Goal: Register for event/course

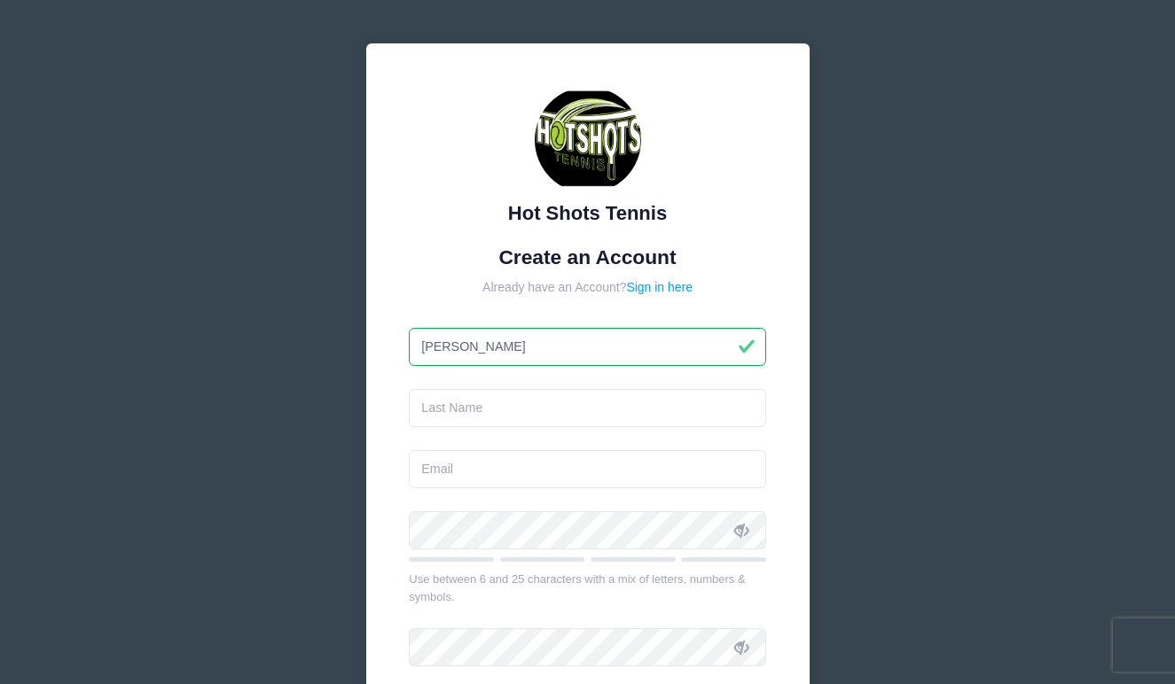
type input "[PERSON_NAME]"
type input "Stoney"
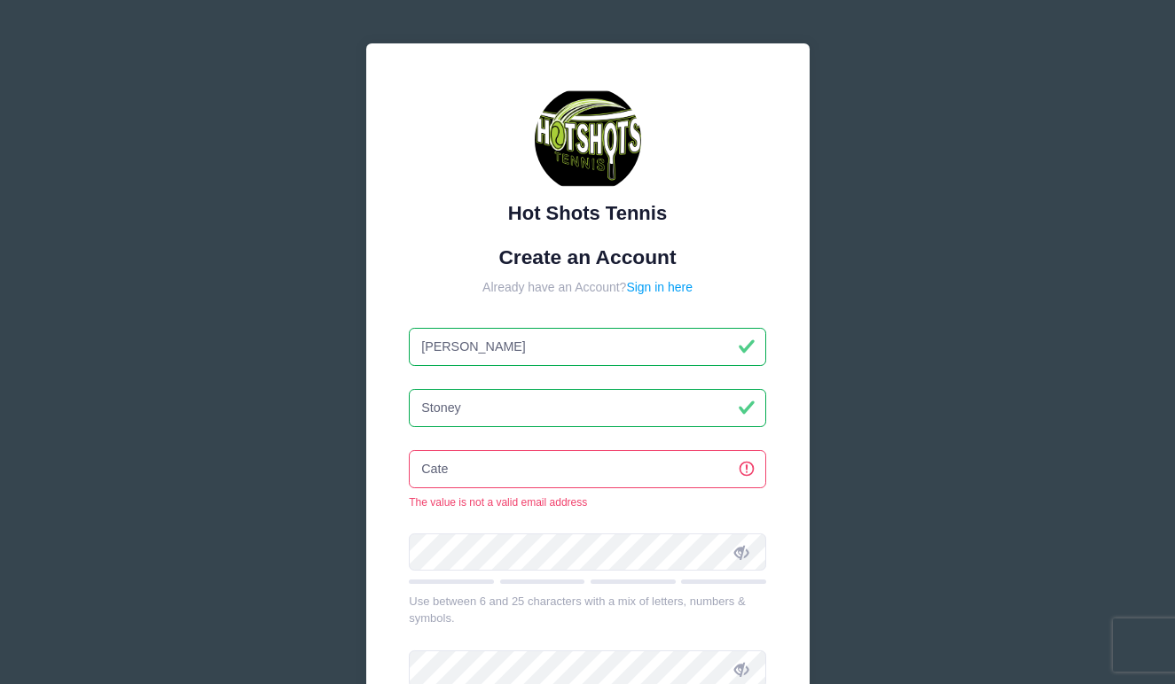
type input "catesullivan@hotmail.com"
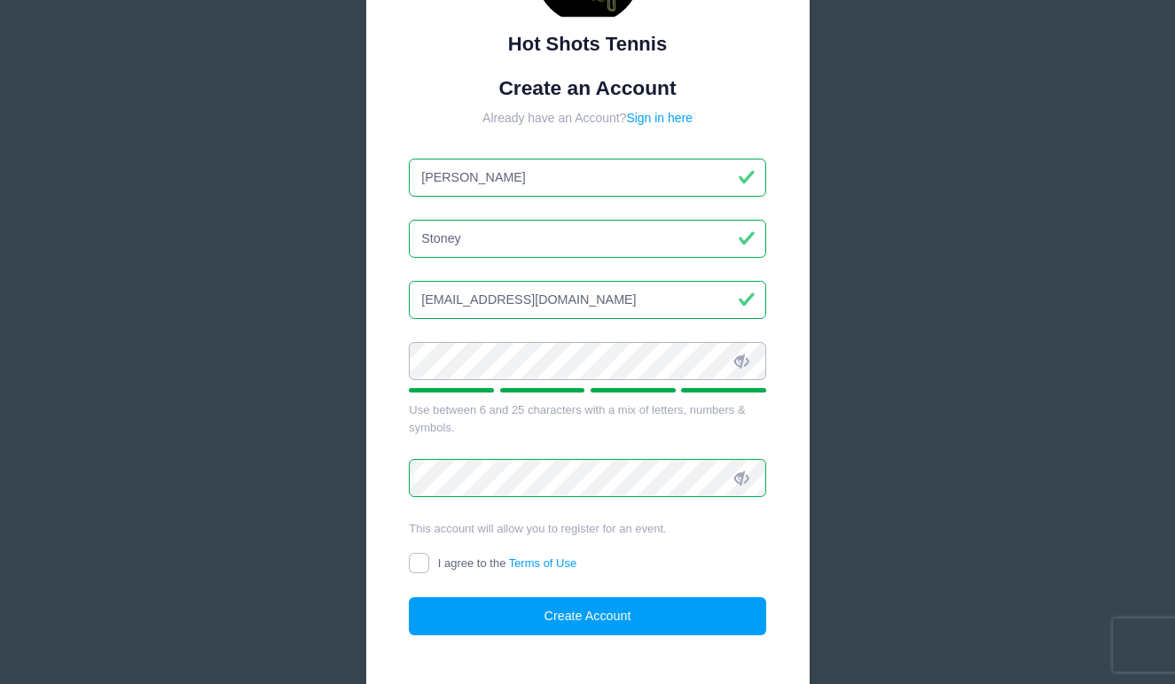
scroll to position [175, 0]
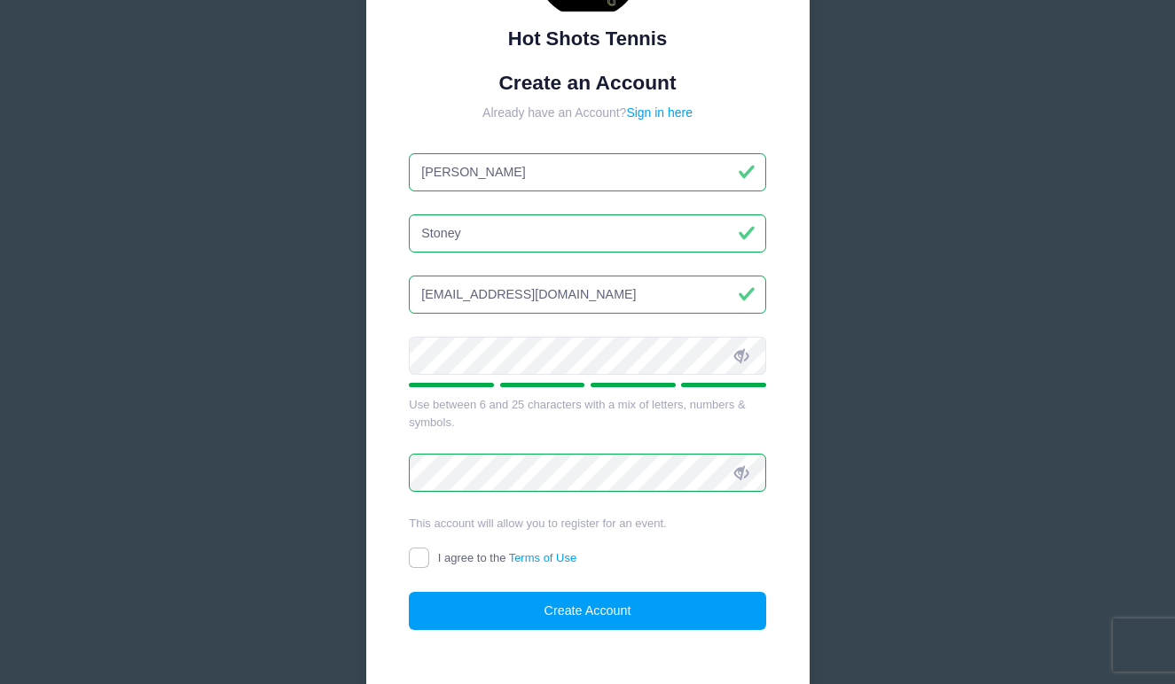
click at [418, 554] on input "I agree to the Terms of Use" at bounding box center [419, 558] width 20 height 20
checkbox input "true"
click at [565, 606] on button "Create Account" at bounding box center [587, 611] width 357 height 38
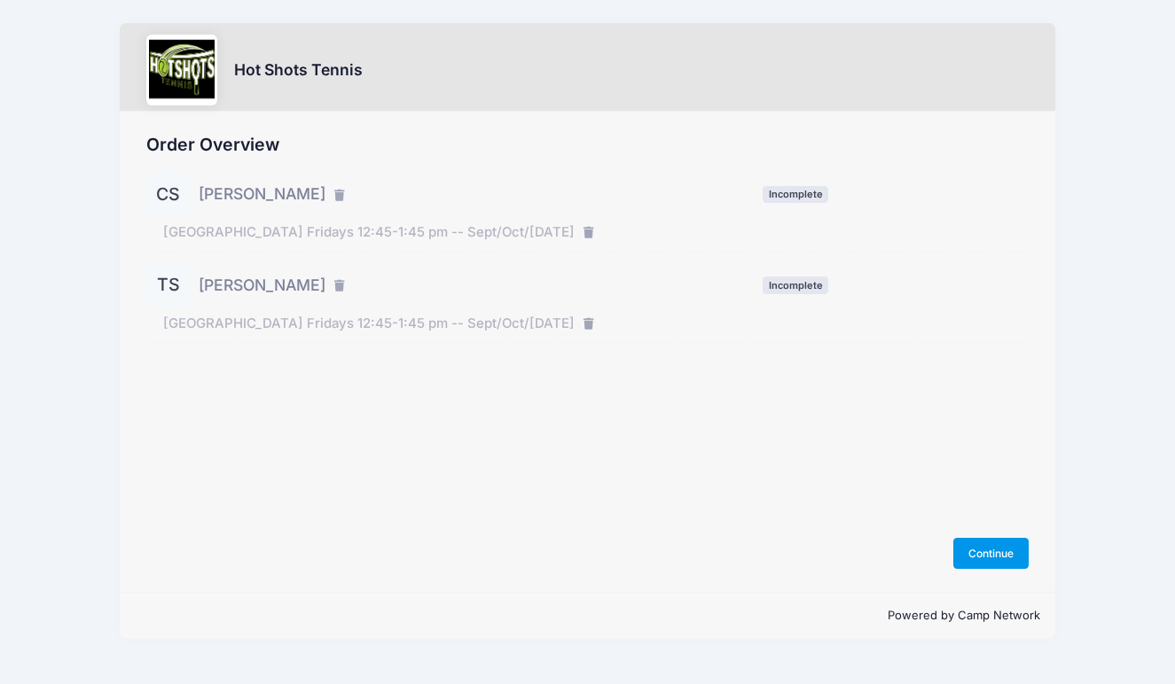
click at [1000, 544] on button "Continue" at bounding box center [991, 553] width 76 height 30
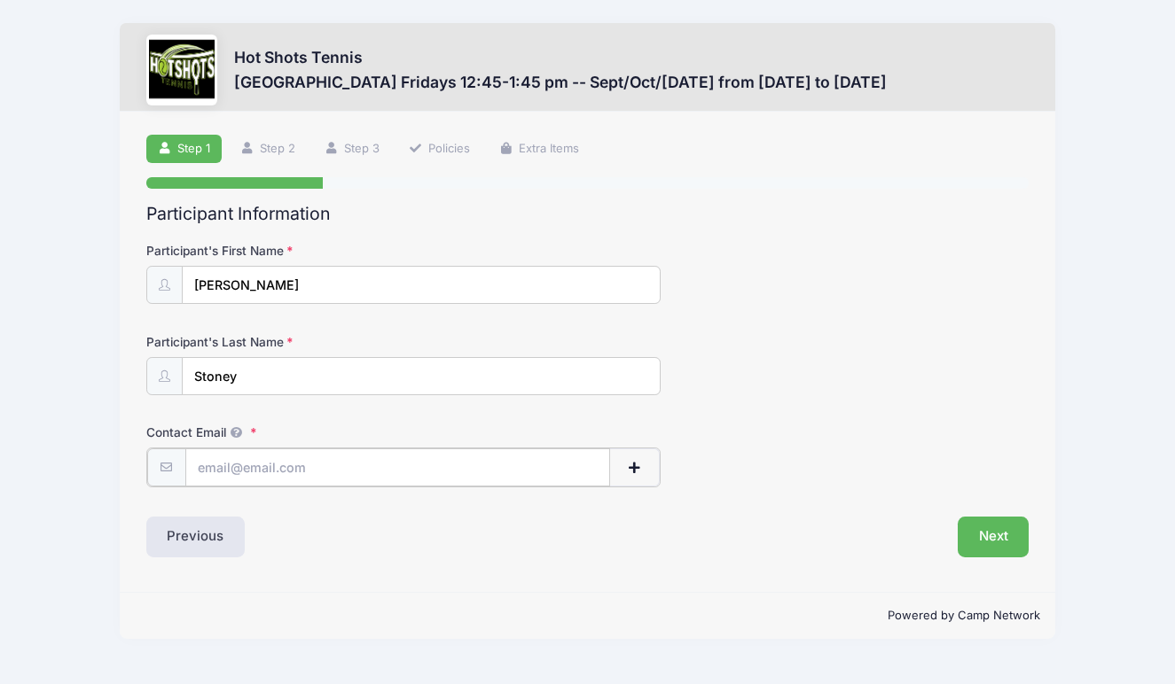
type input "[EMAIL_ADDRESS][DOMAIN_NAME]"
click at [1004, 530] on button "Next" at bounding box center [994, 535] width 72 height 41
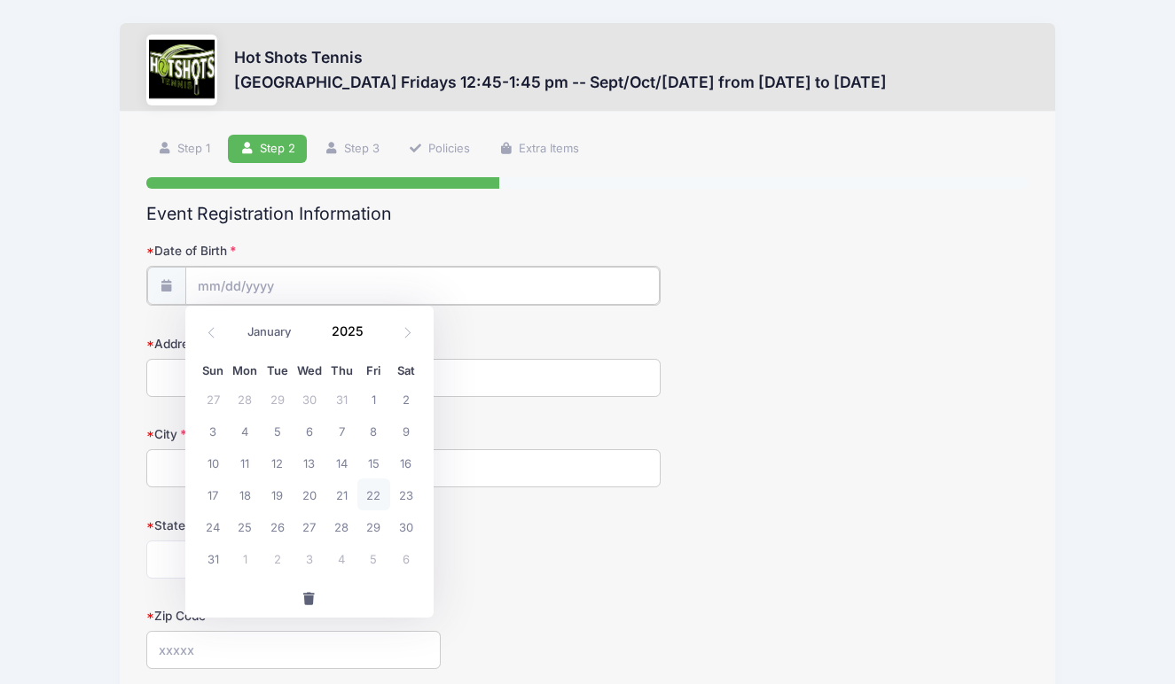
click at [210, 282] on input "Date of Birth" at bounding box center [422, 286] width 475 height 38
click at [222, 526] on span "24" at bounding box center [213, 527] width 32 height 32
type input "08/24/2025"
click at [274, 279] on input "08/24/2025" at bounding box center [422, 286] width 475 height 38
click at [267, 283] on input "08/24/2025" at bounding box center [422, 286] width 475 height 38
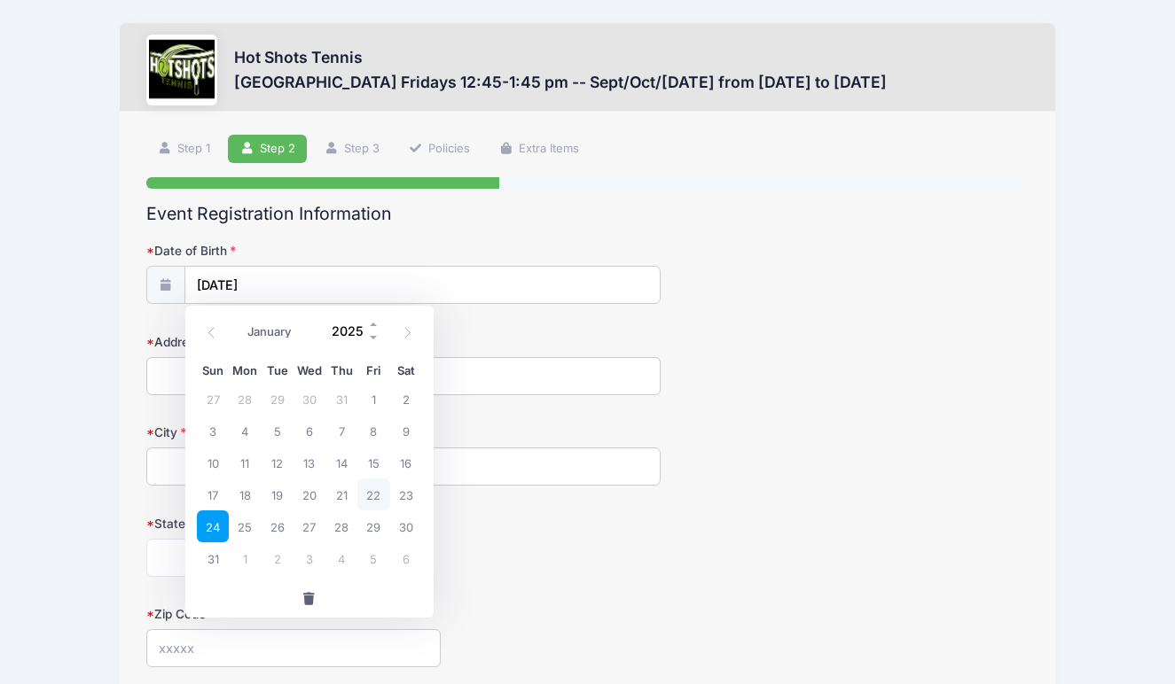
click at [344, 332] on input "2025" at bounding box center [352, 331] width 58 height 27
click at [371, 339] on span at bounding box center [374, 338] width 12 height 13
click at [372, 335] on span at bounding box center [374, 338] width 12 height 13
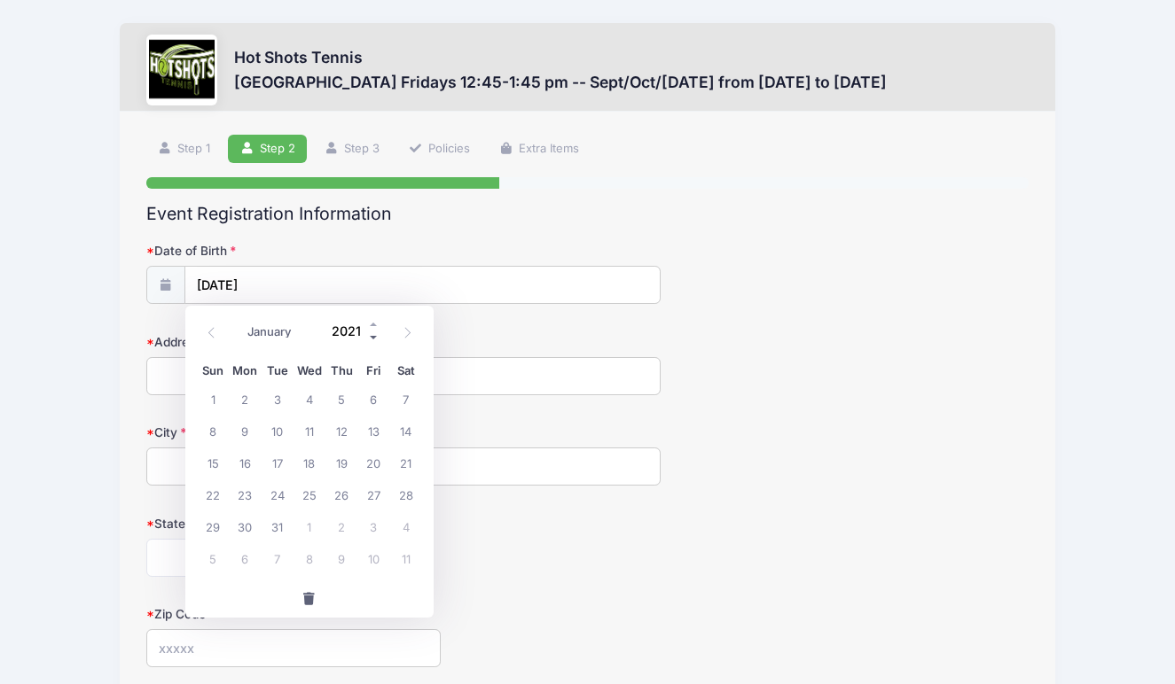
click at [372, 335] on span at bounding box center [374, 338] width 12 height 13
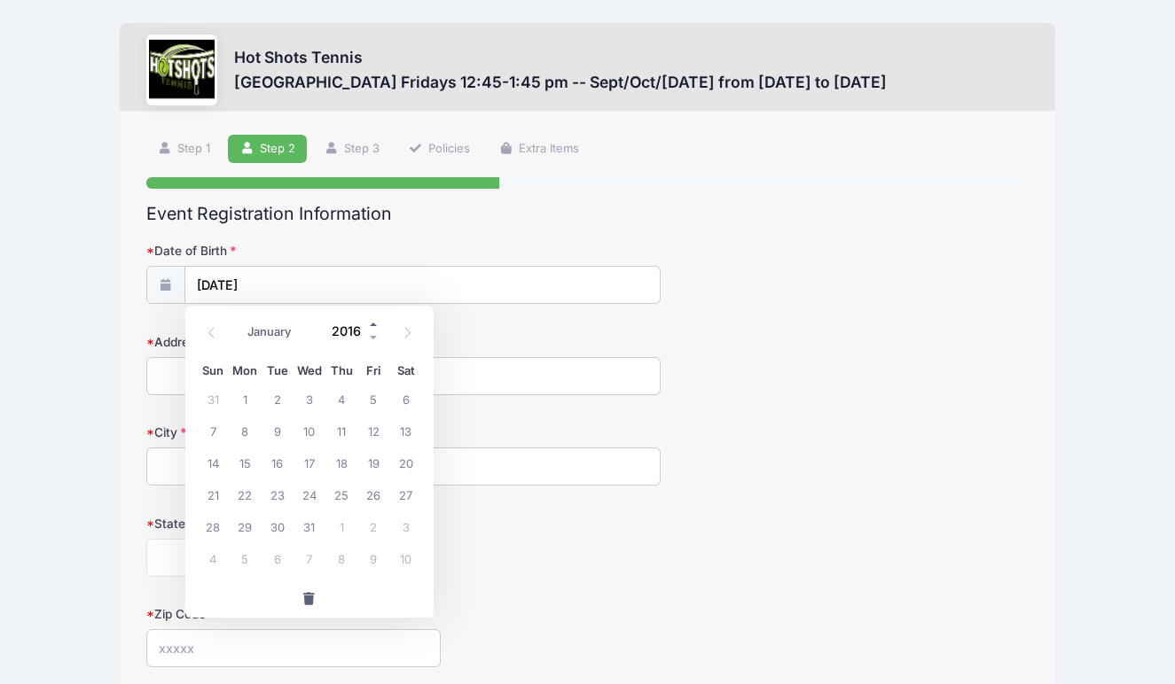
click at [372, 322] on span at bounding box center [374, 324] width 12 height 13
type input "2017"
click at [371, 282] on input "08/24/2025" at bounding box center [422, 286] width 475 height 38
click at [348, 284] on input "08/24/2025" at bounding box center [422, 286] width 475 height 38
click at [344, 495] on span "24" at bounding box center [341, 495] width 32 height 32
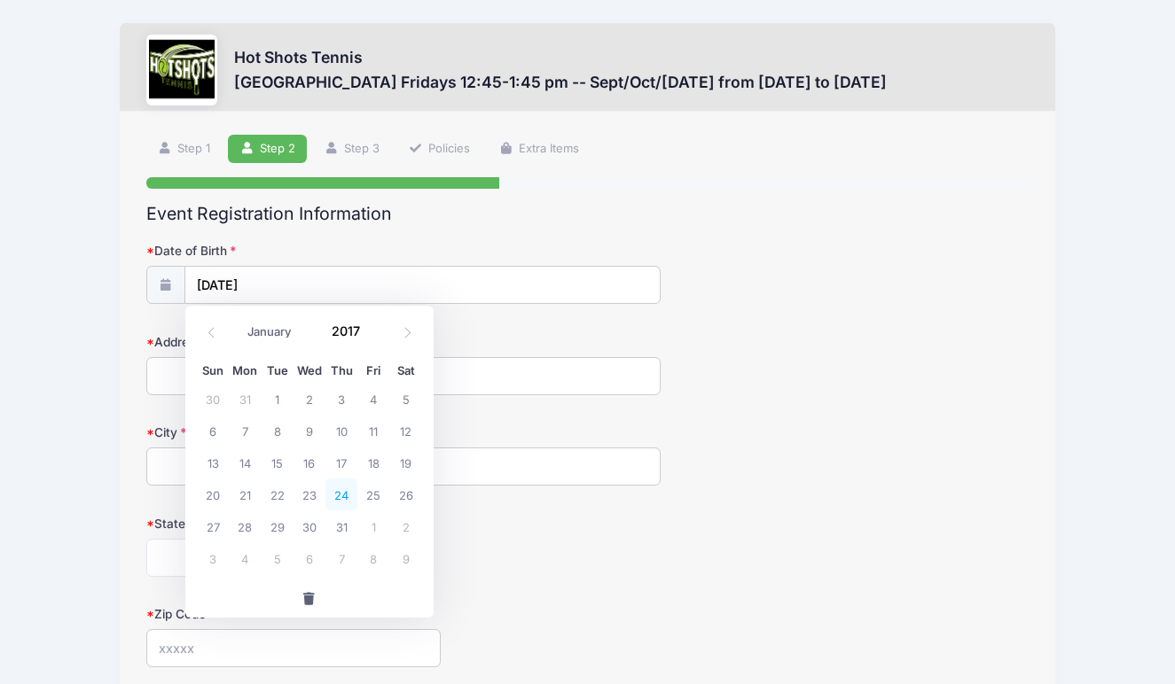
type input "08/24/2017"
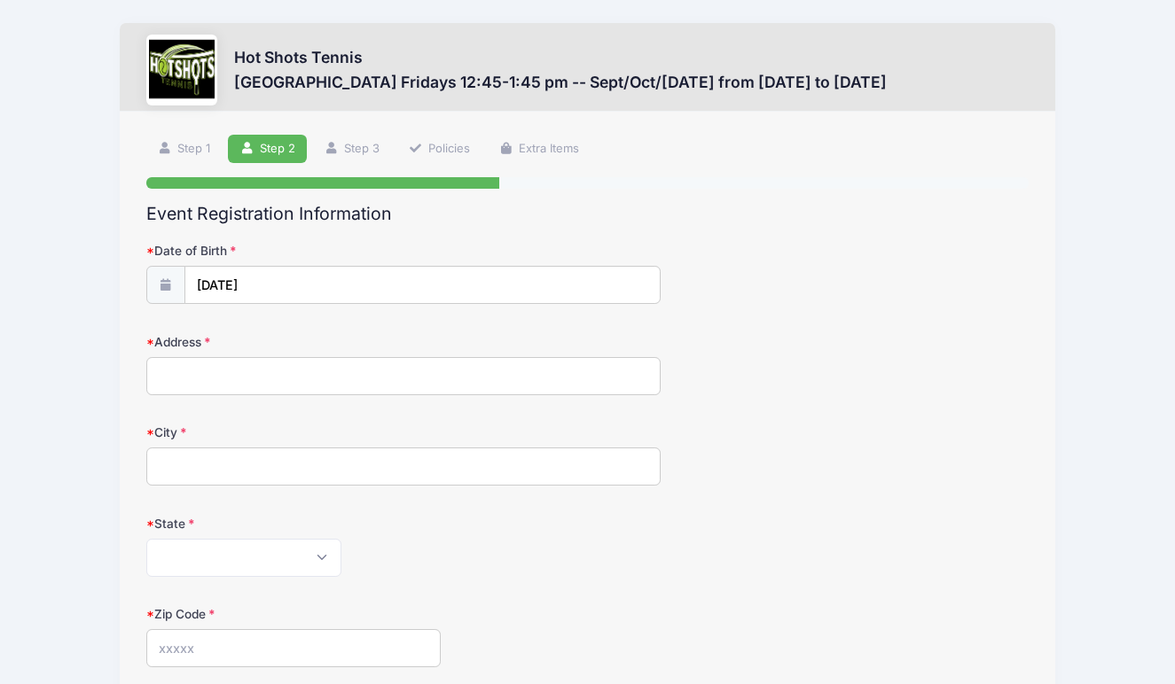
click at [176, 362] on input "Address" at bounding box center [403, 376] width 515 height 38
type input "[STREET_ADDRESS]"
type input "[GEOGRAPHIC_DATA]"
select select "CA"
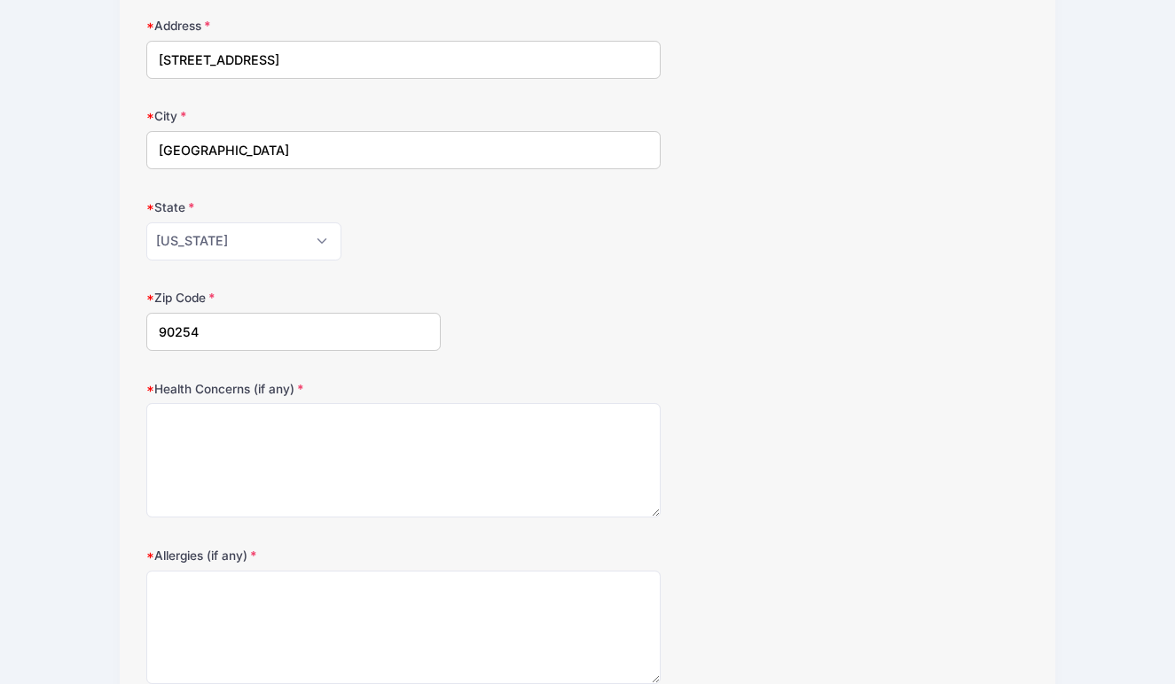
scroll to position [336, 0]
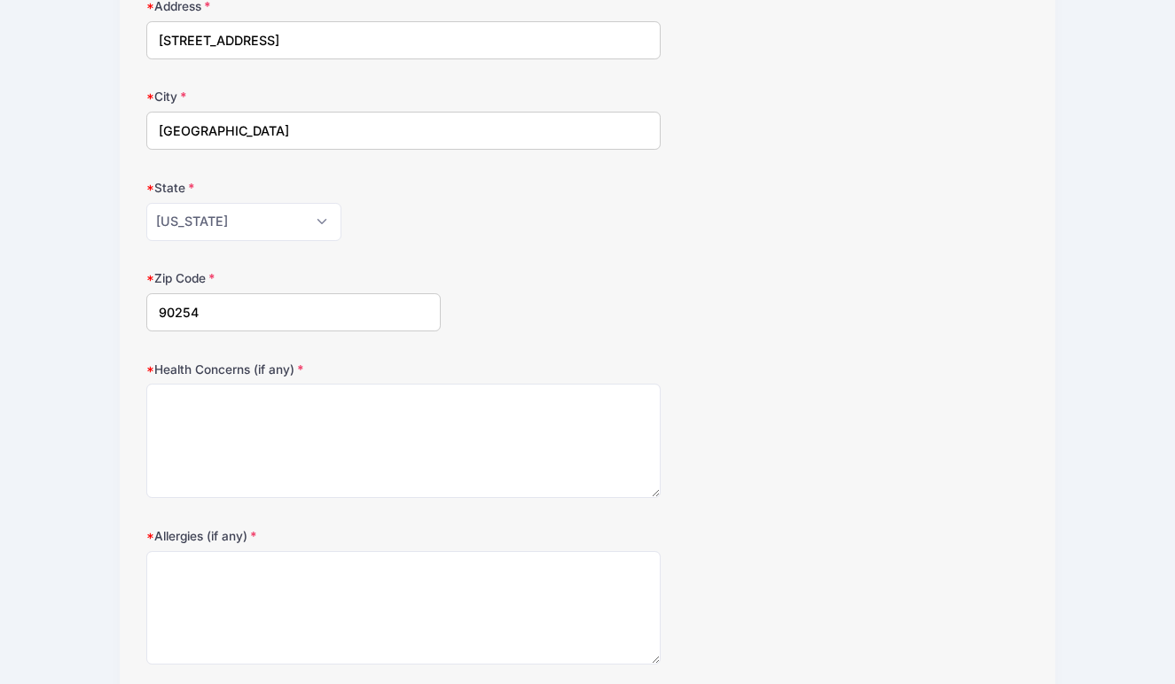
type input "90254"
click at [182, 558] on textarea "Allergies (if any)" at bounding box center [403, 608] width 515 height 114
type textarea "Tegaderm"
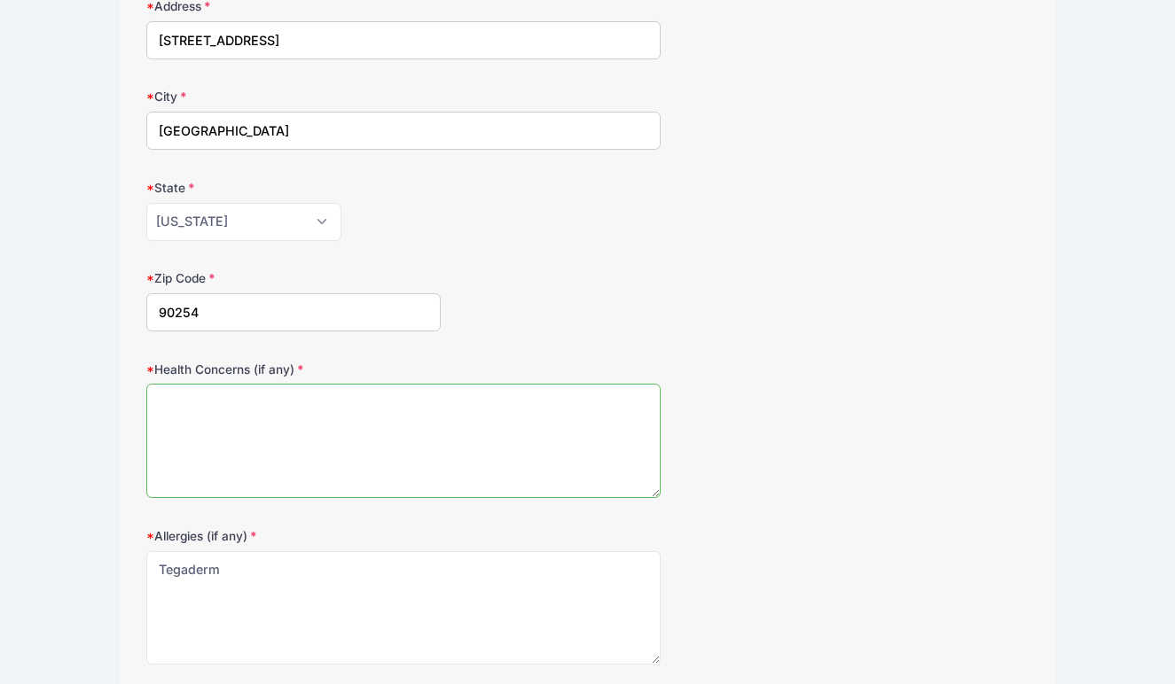
click at [183, 417] on textarea "Health Concerns (if any)" at bounding box center [403, 441] width 515 height 114
type textarea "a"
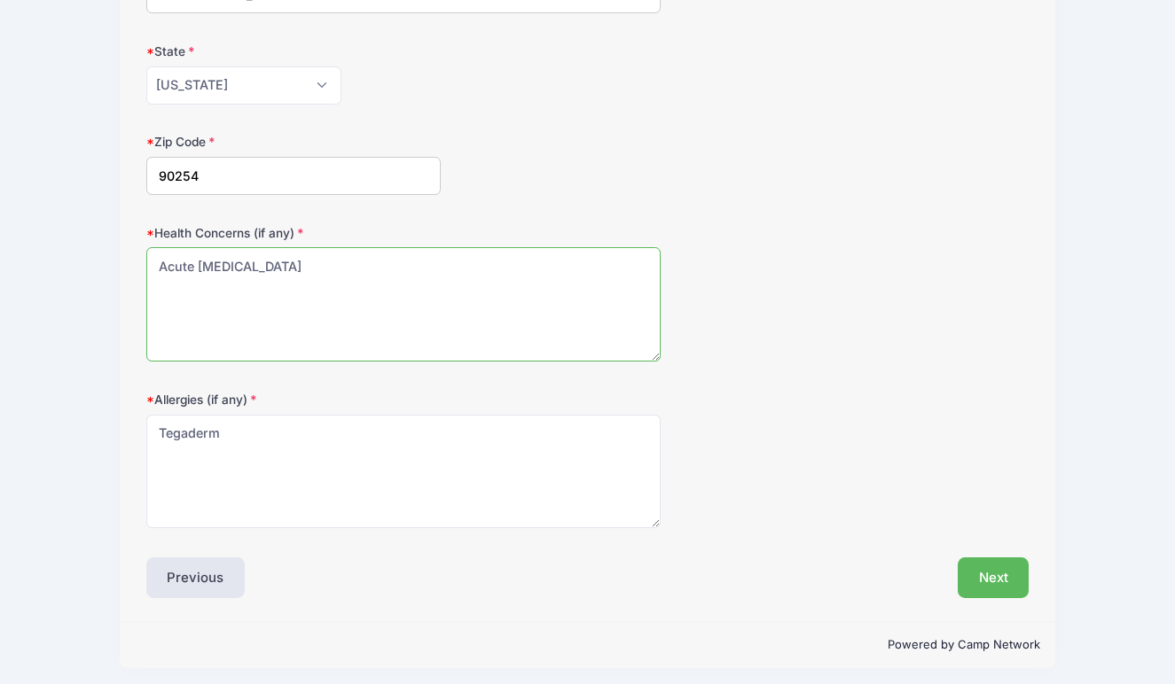
scroll to position [472, 0]
type textarea "Acute Lymphoblastic Leukemia"
click at [998, 581] on button "Next" at bounding box center [994, 579] width 72 height 41
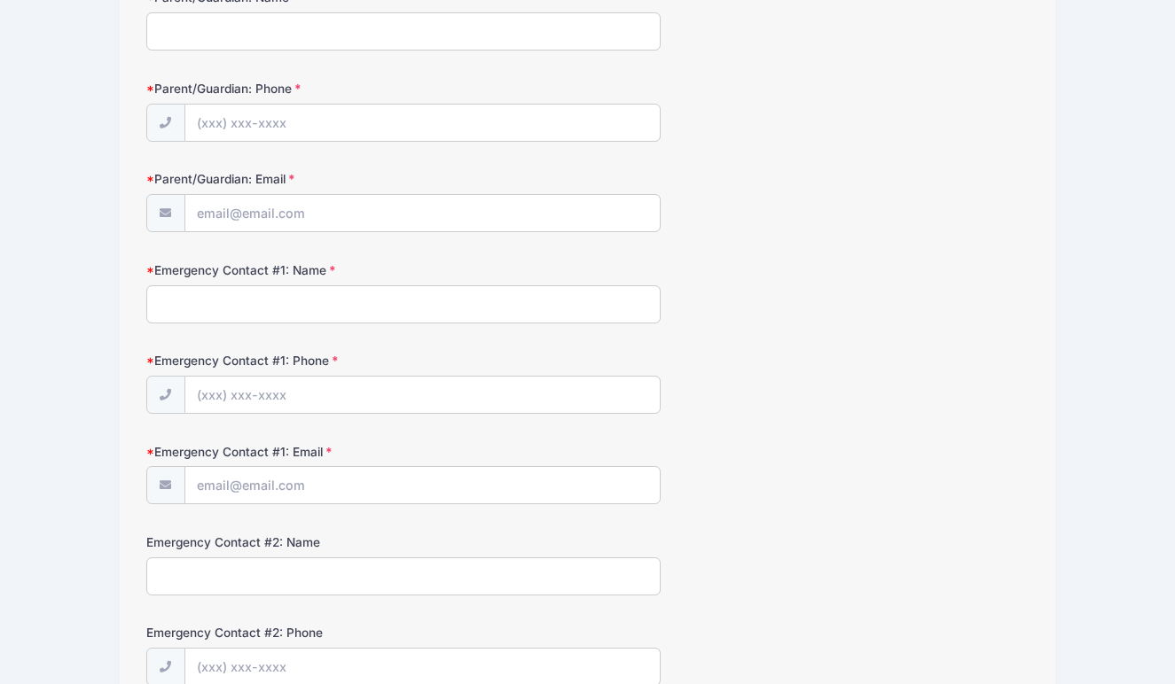
scroll to position [0, 0]
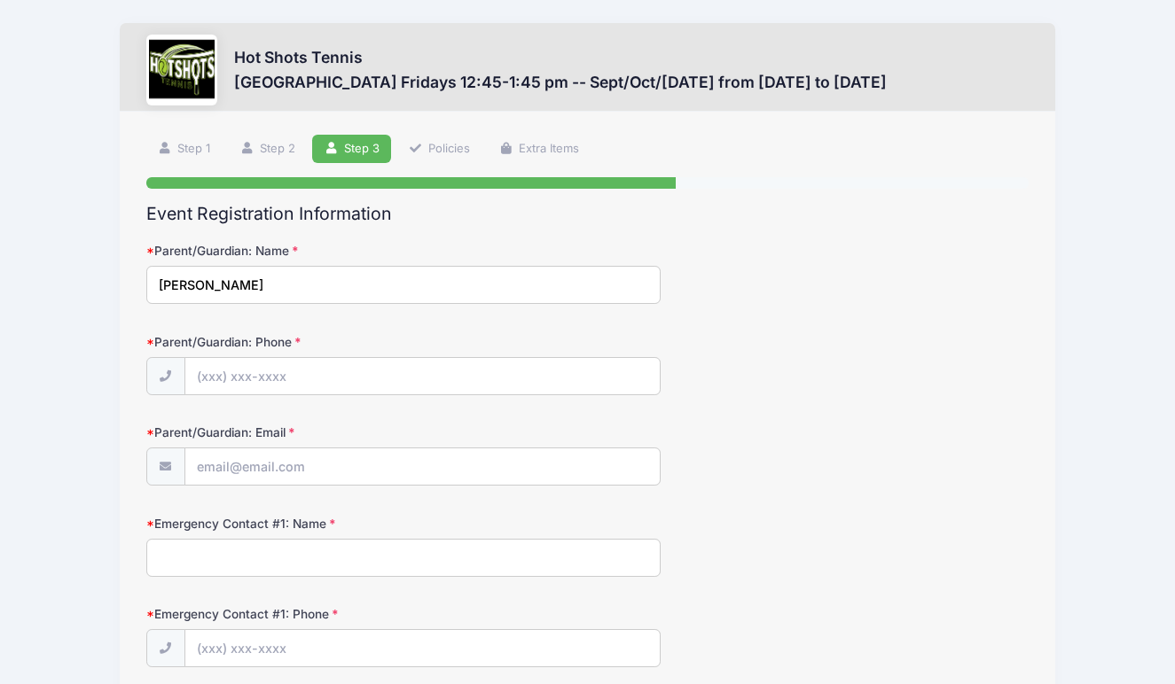
type input "[PERSON_NAME]"
type input "[PHONE_NUMBER]"
type input "[EMAIL_ADDRESS][DOMAIN_NAME]"
click at [637, 557] on input "Emergency Contact #1: Name" at bounding box center [403, 558] width 515 height 38
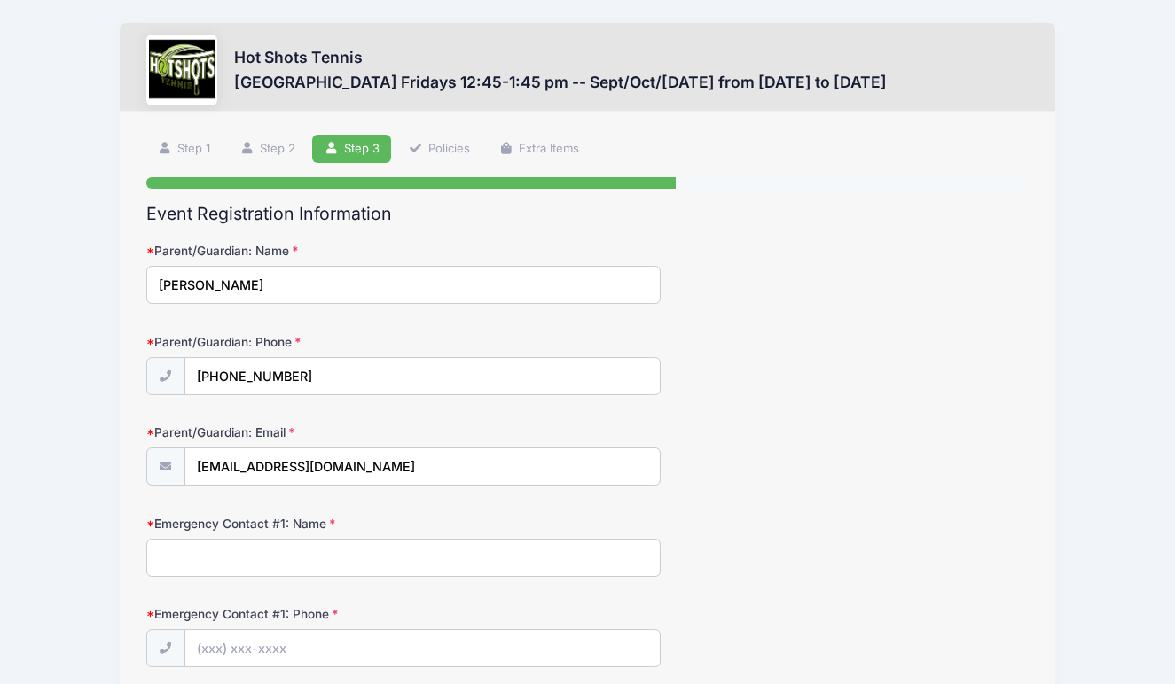
type input "[PERSON_NAME]"
type input "[PHONE_NUMBER]"
type input "[EMAIL_ADDRESS][DOMAIN_NAME]"
type input "[PERSON_NAME]"
type input "[PHONE_NUMBER]"
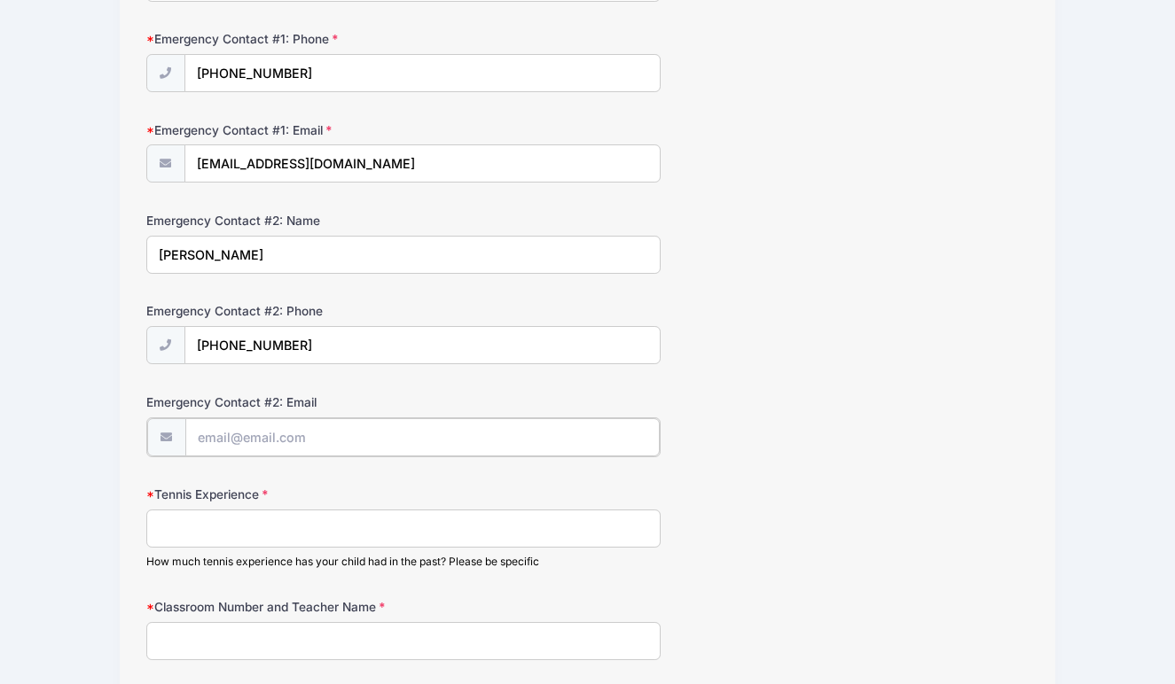
type input "[EMAIL_ADDRESS][DOMAIN_NAME]"
type input "[PERSON_NAME]"
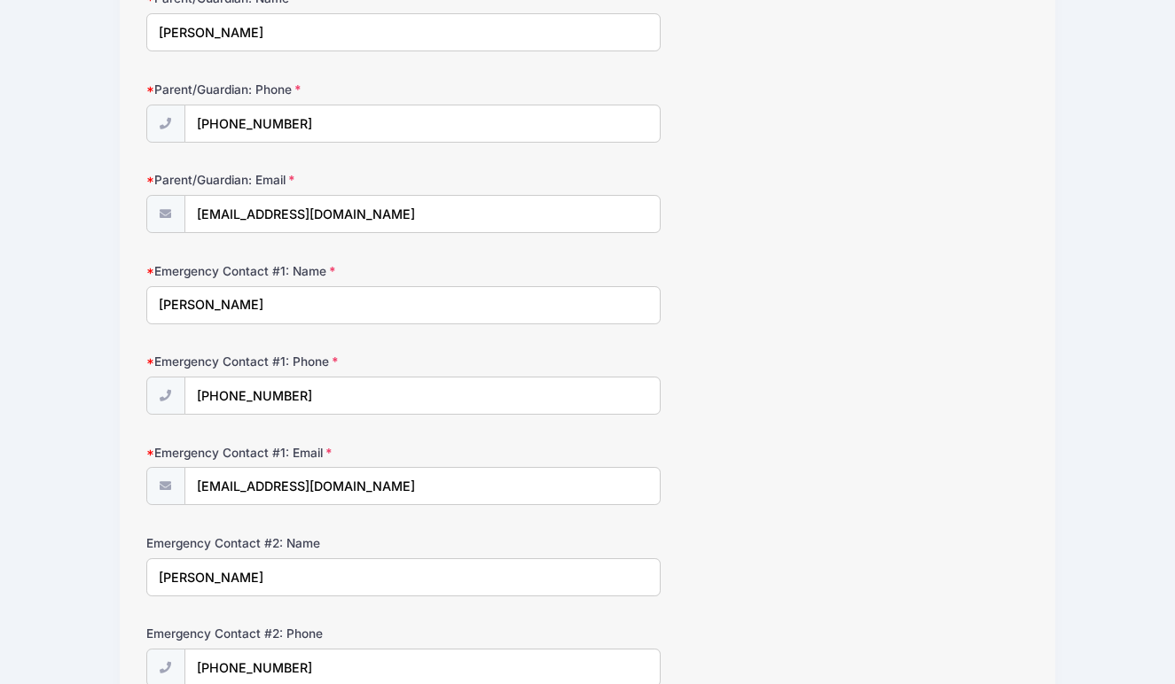
scroll to position [262, 0]
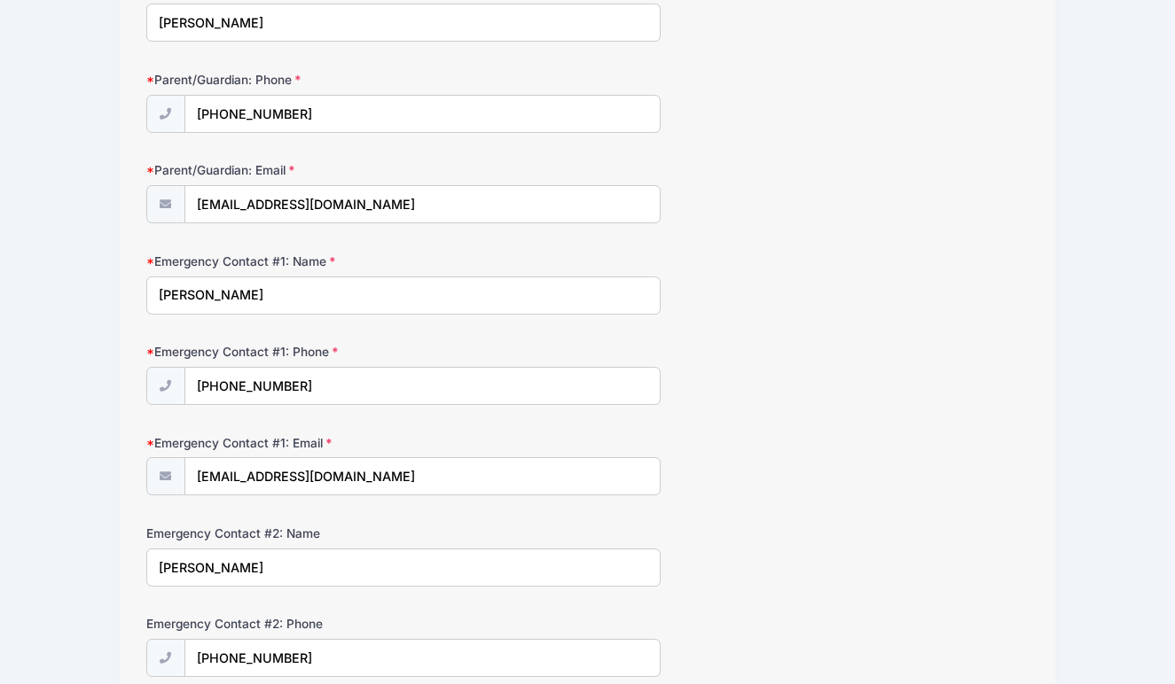
drag, startPoint x: 216, startPoint y: 567, endPoint x: 114, endPoint y: 536, distance: 106.6
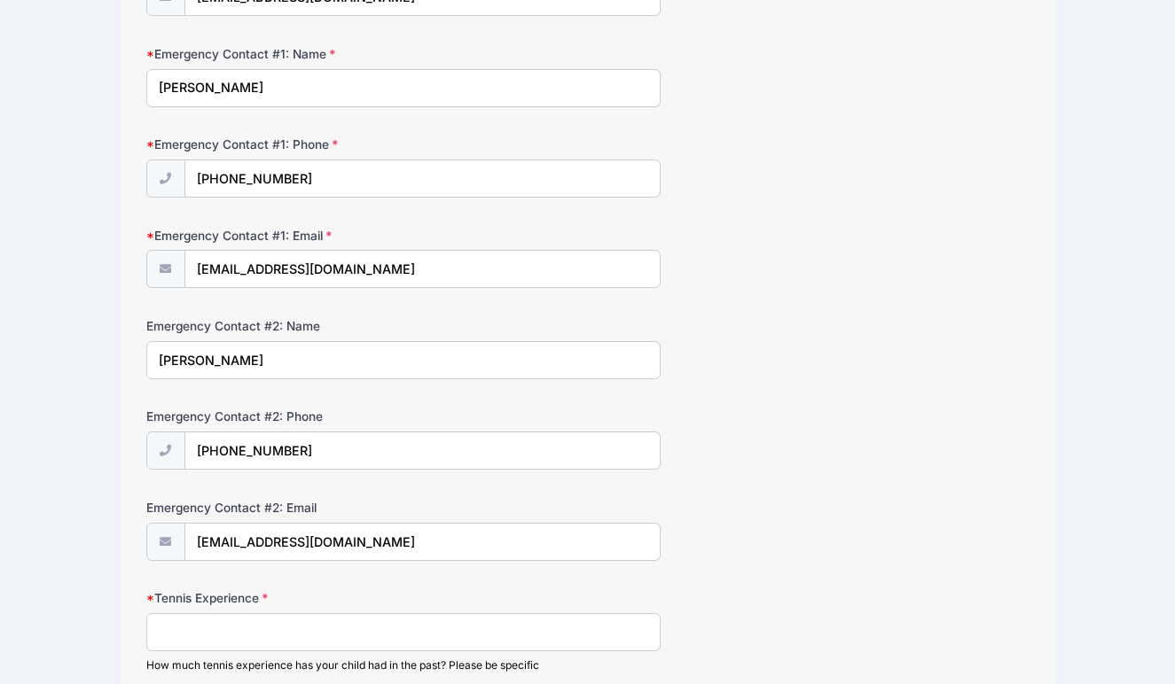
scroll to position [473, 0]
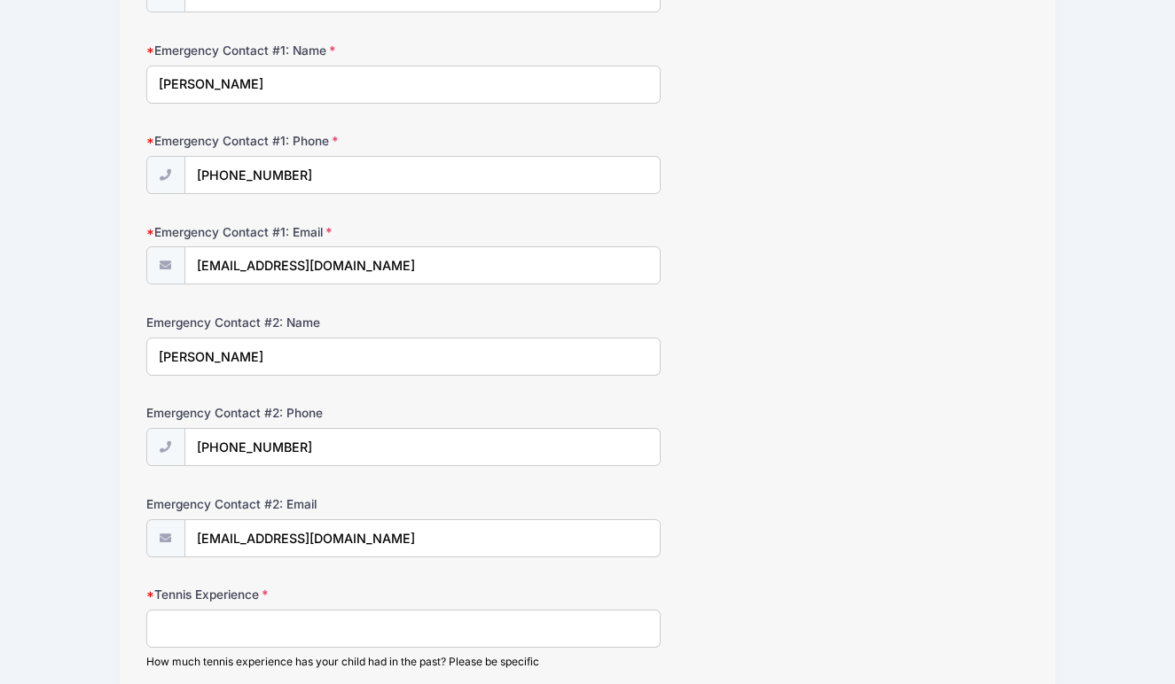
type input "Daniel Stoney"
drag, startPoint x: 383, startPoint y: 540, endPoint x: 14, endPoint y: 510, distance: 370.0
drag, startPoint x: 313, startPoint y: 449, endPoint x: 0, endPoint y: 385, distance: 319.6
click at [0, 385] on div "Hot Shots Tennis American Martyrs Elementary Fridays 12:45-1:45 pm -- Sept/Oct/…" at bounding box center [587, 328] width 1175 height 1602
type input "[PHONE_NUMBER]"
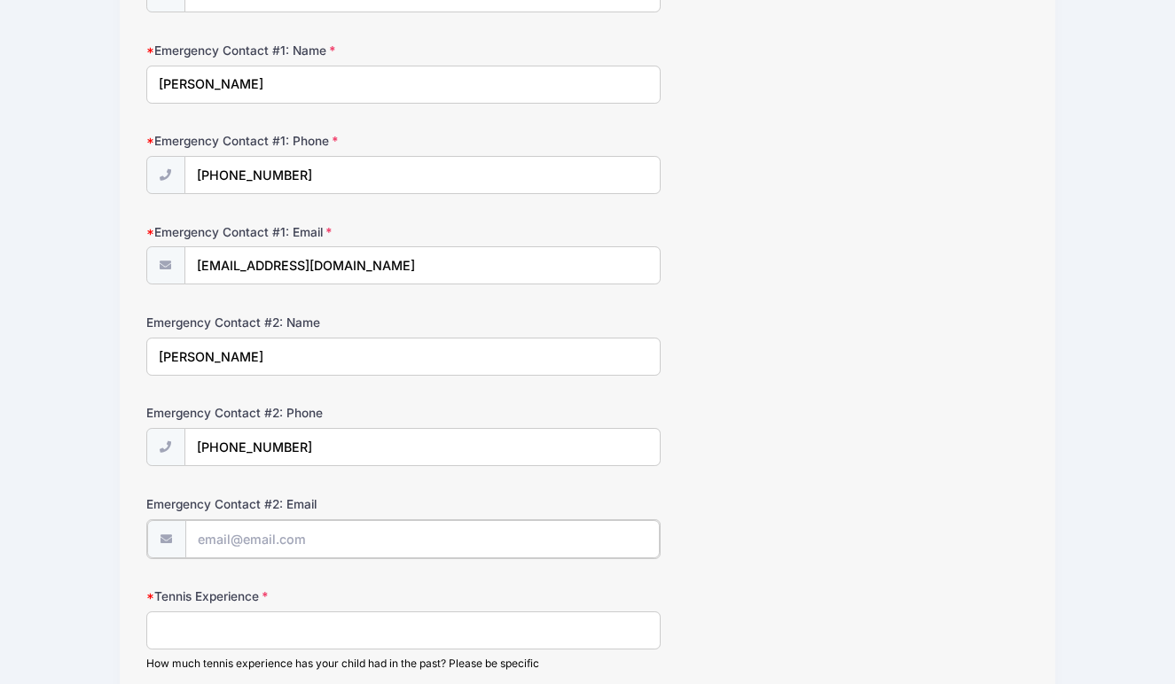
click at [214, 541] on input "Emergency Contact #2: Email" at bounding box center [422, 539] width 475 height 38
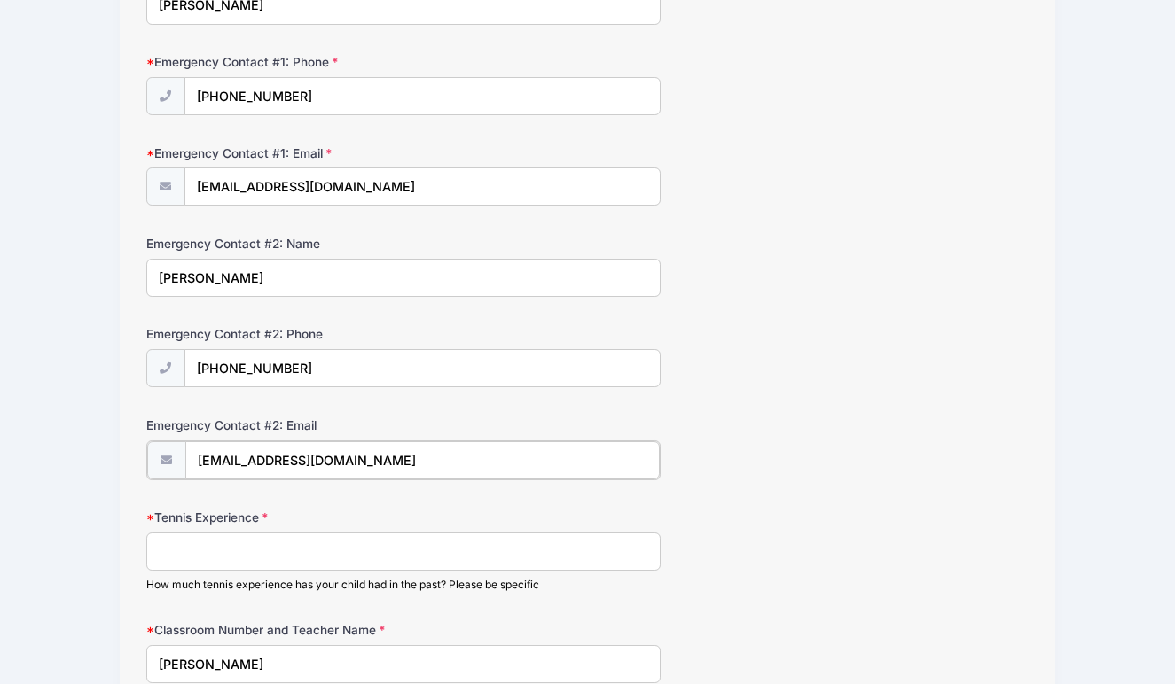
scroll to position [567, 0]
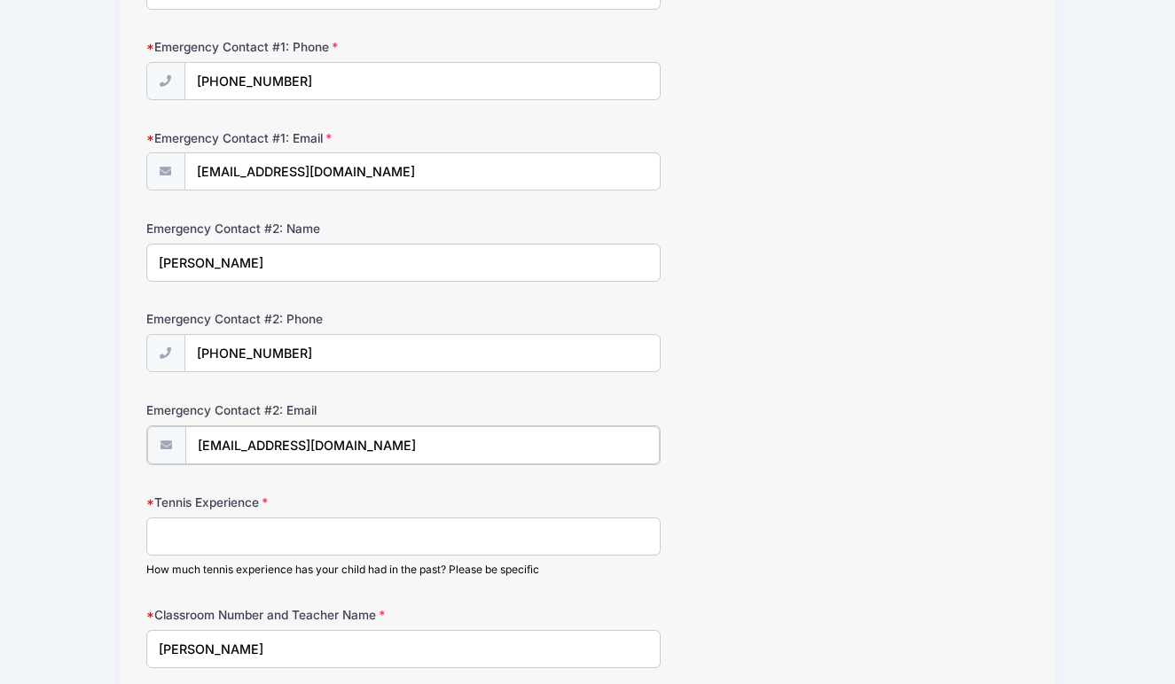
type input "[EMAIL_ADDRESS][DOMAIN_NAME]"
click at [217, 534] on input "Tennis Experience" at bounding box center [403, 535] width 515 height 38
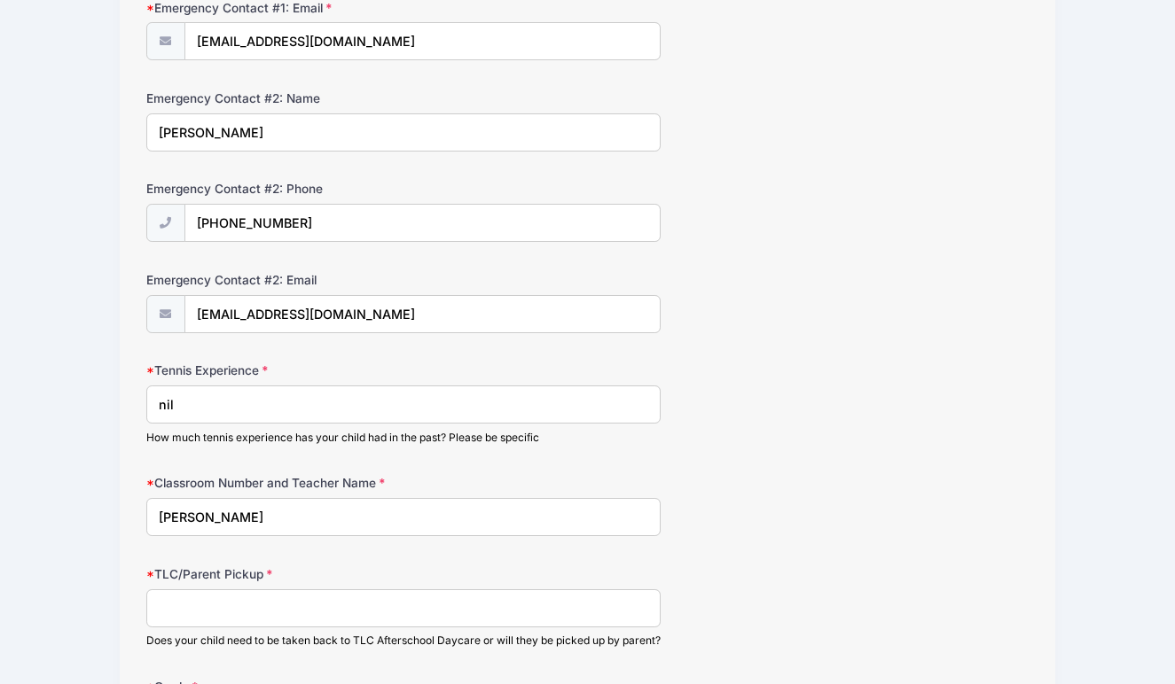
scroll to position [701, 0]
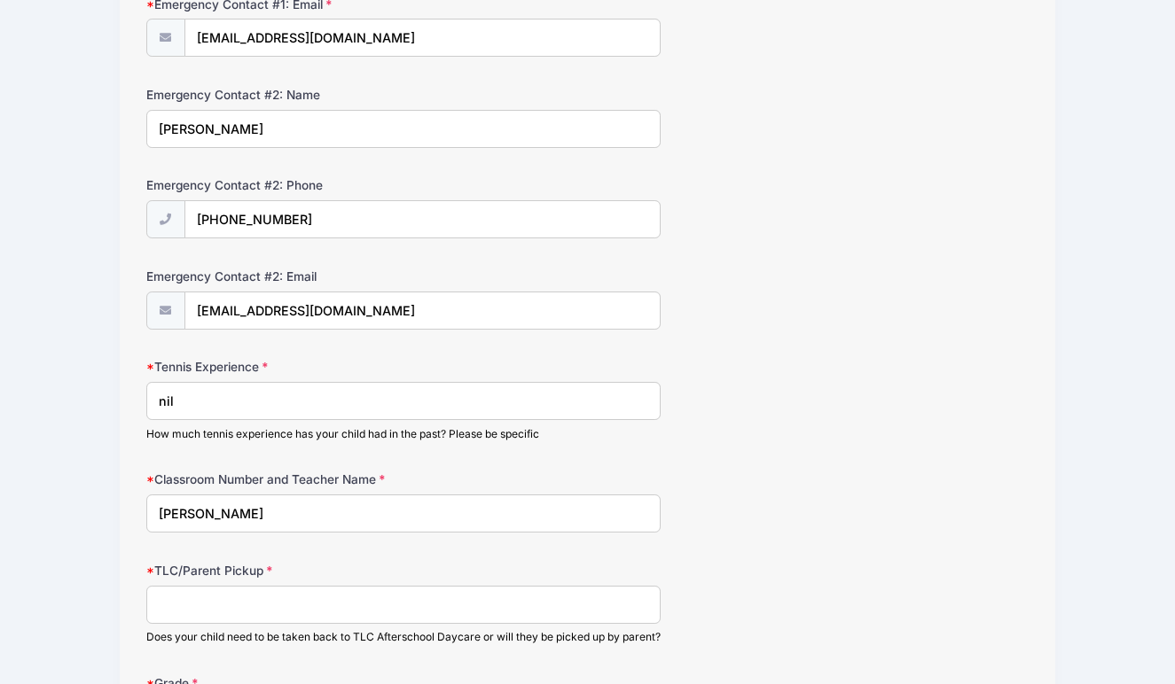
type input "nil"
drag, startPoint x: 280, startPoint y: 500, endPoint x: -20, endPoint y: 448, distance: 305.1
type input "a"
type input "2A Mrs Shaw"
click at [179, 597] on input "TLC/Parent Pickup" at bounding box center [403, 605] width 515 height 38
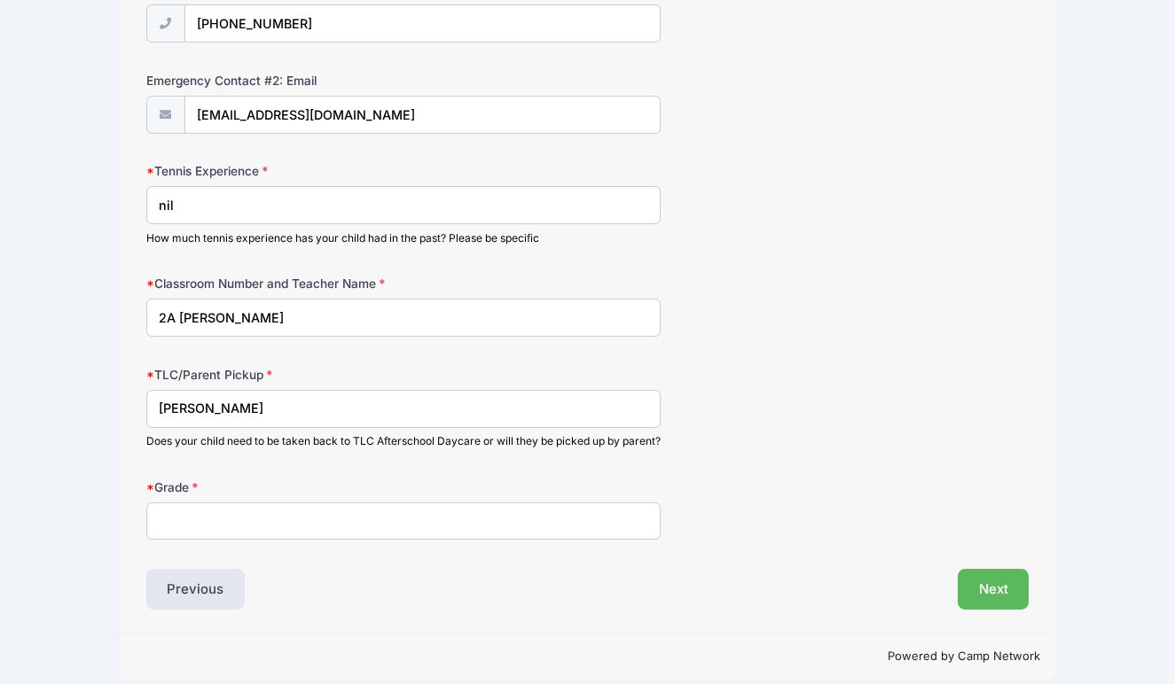
scroll to position [899, 0]
click at [157, 403] on input "[PERSON_NAME]" at bounding box center [403, 407] width 515 height 38
type input "Parent Pickup Catherine Stoney"
click at [196, 517] on input "Grade" at bounding box center [403, 520] width 515 height 38
type input "2A"
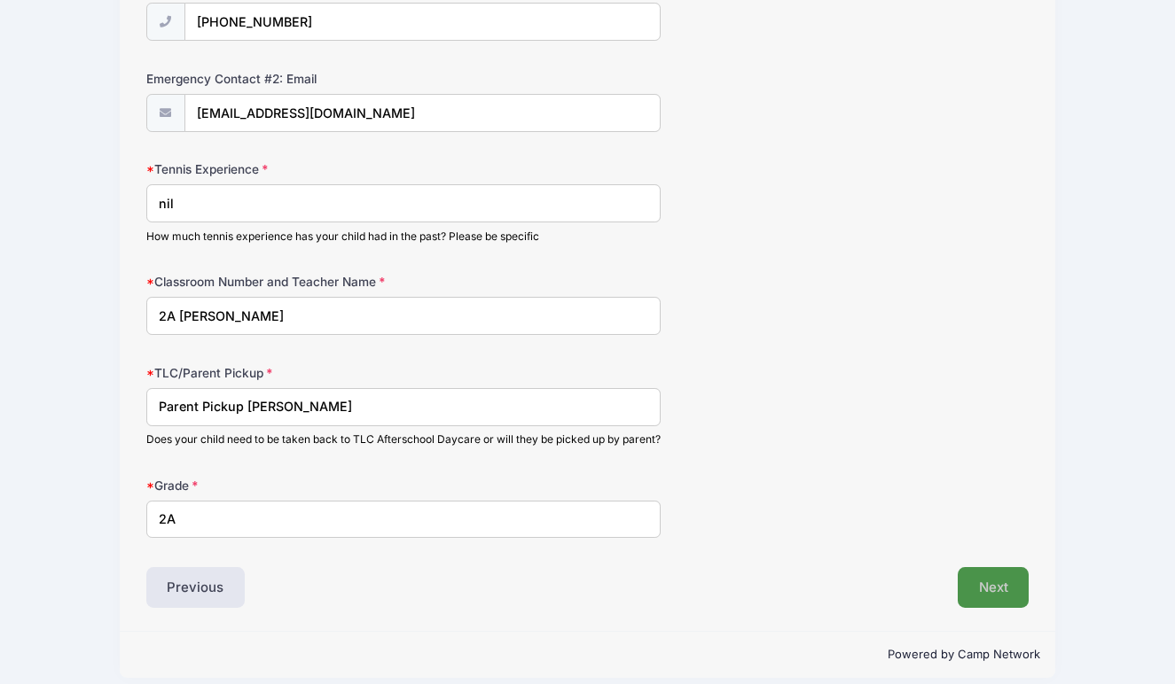
click at [998, 598] on button "Next" at bounding box center [994, 587] width 72 height 41
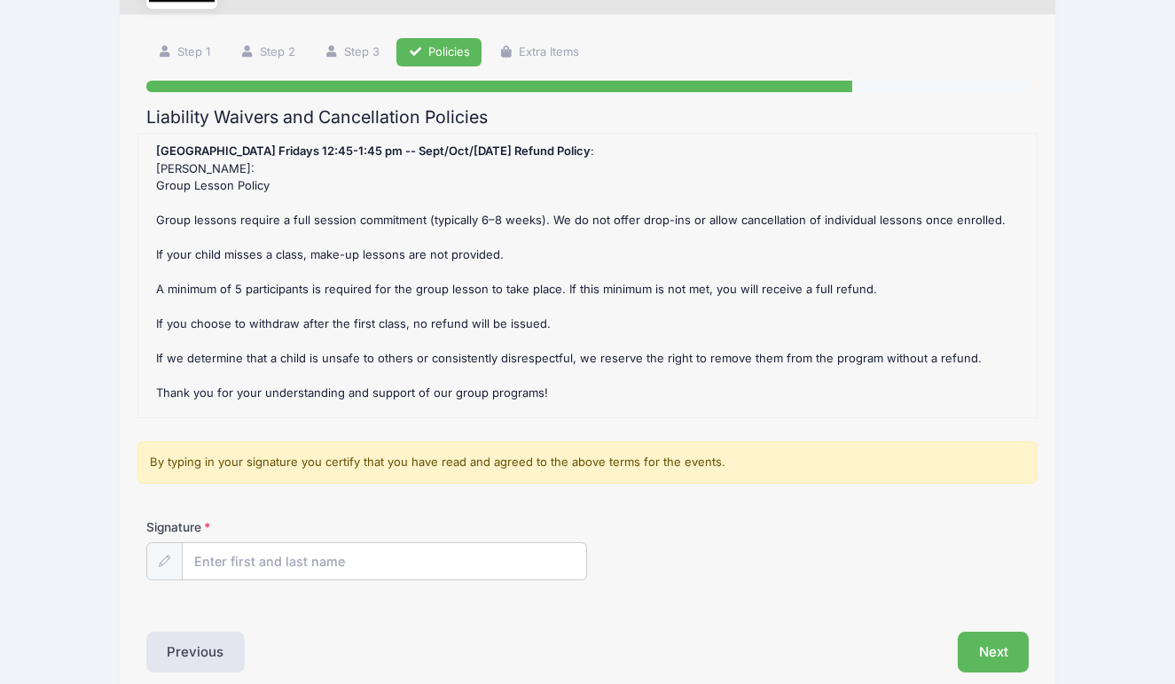
scroll to position [97, 0]
click at [240, 558] on input "Signature" at bounding box center [385, 562] width 404 height 38
type input "[PERSON_NAME]"
click at [849, 567] on div "Signature Catherine Stoney" at bounding box center [587, 550] width 883 height 62
click at [993, 645] on button "Next" at bounding box center [994, 652] width 72 height 41
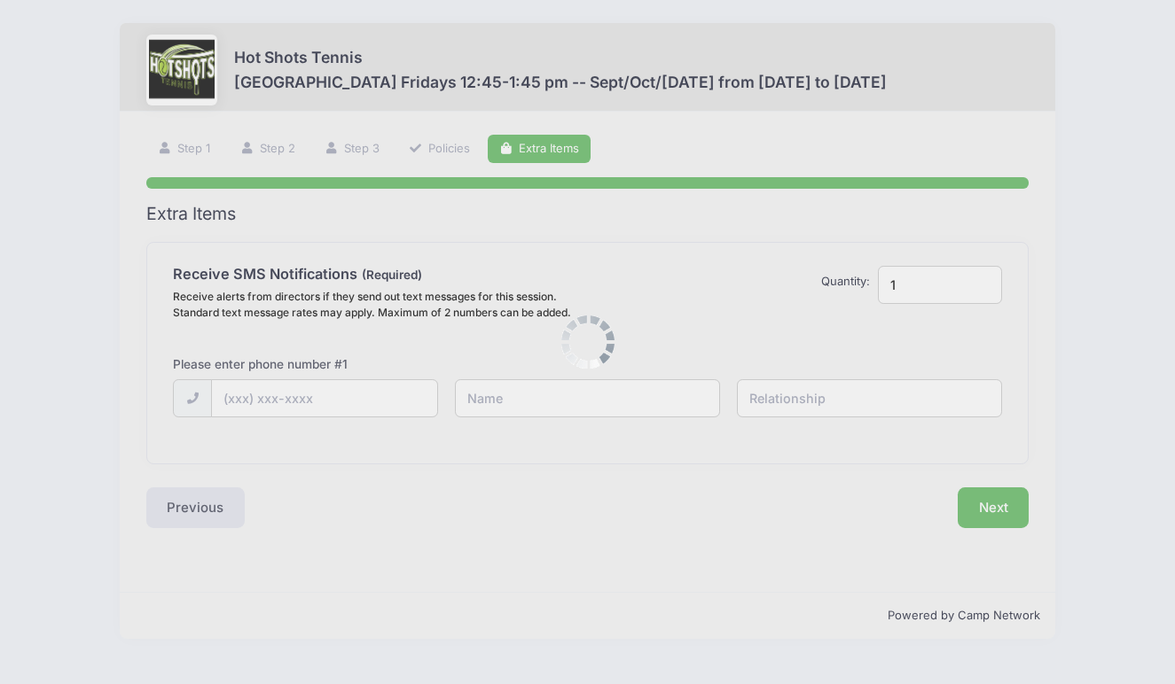
scroll to position [0, 0]
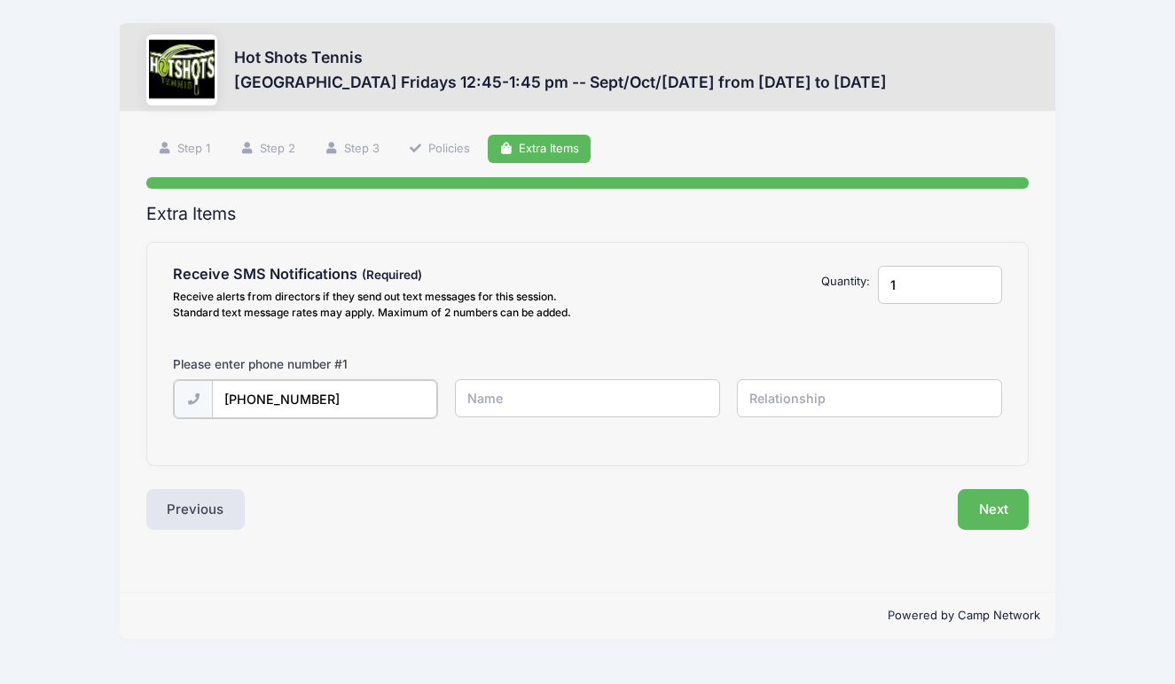
type input "[PHONE_NUMBER]"
type input "[PERSON_NAME]"
click at [0, 0] on input "text" at bounding box center [0, 0] width 0 height 0
type input "mother"
click at [986, 504] on button "Next" at bounding box center [994, 508] width 72 height 41
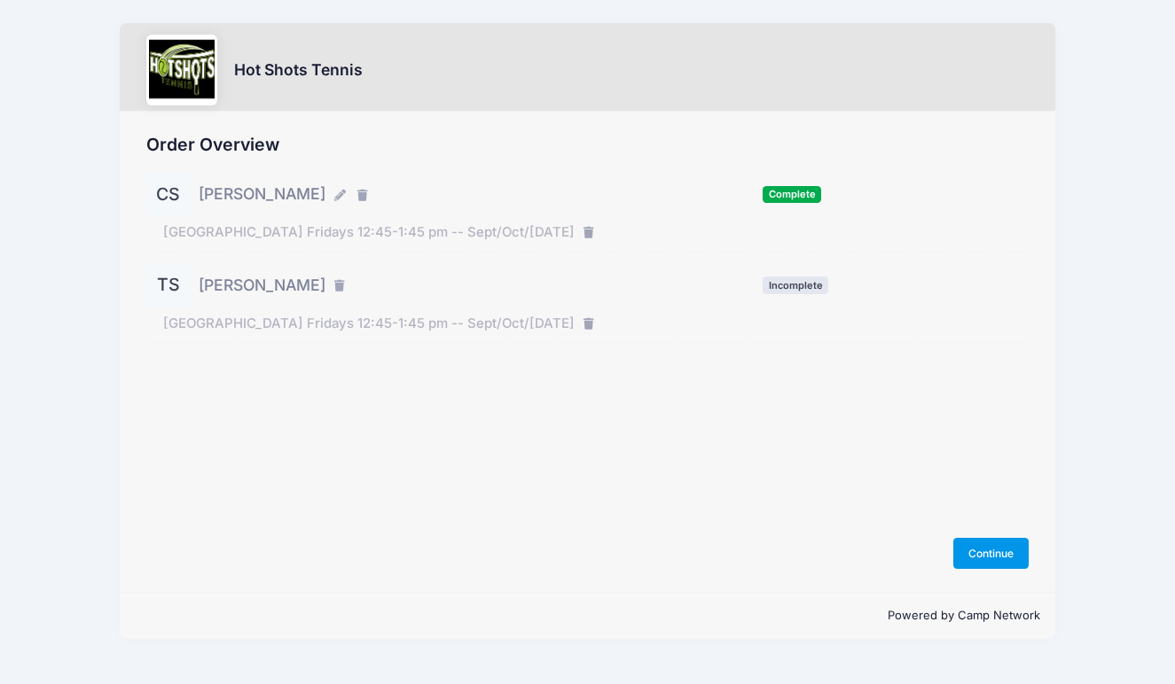
click at [972, 555] on button "Continue" at bounding box center [991, 553] width 76 height 30
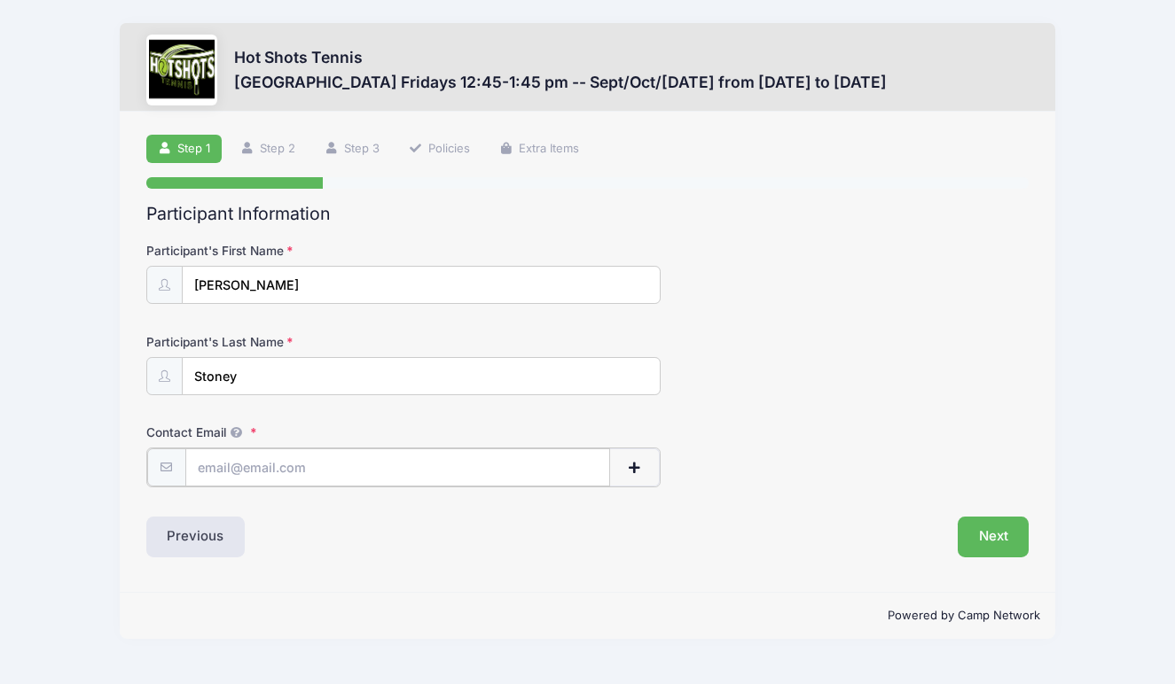
type input "[EMAIL_ADDRESS][DOMAIN_NAME]"
click at [992, 528] on button "Next" at bounding box center [994, 535] width 72 height 41
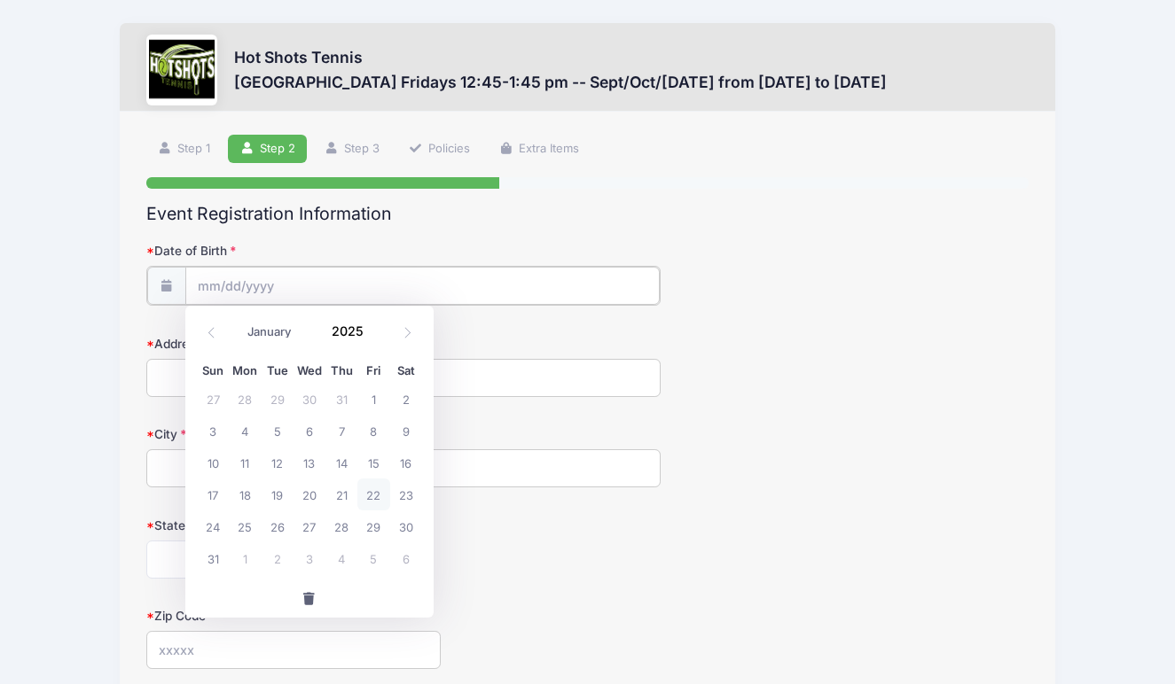
click at [231, 288] on input "Date of Birth" at bounding box center [422, 286] width 475 height 38
click at [375, 339] on span at bounding box center [374, 338] width 12 height 13
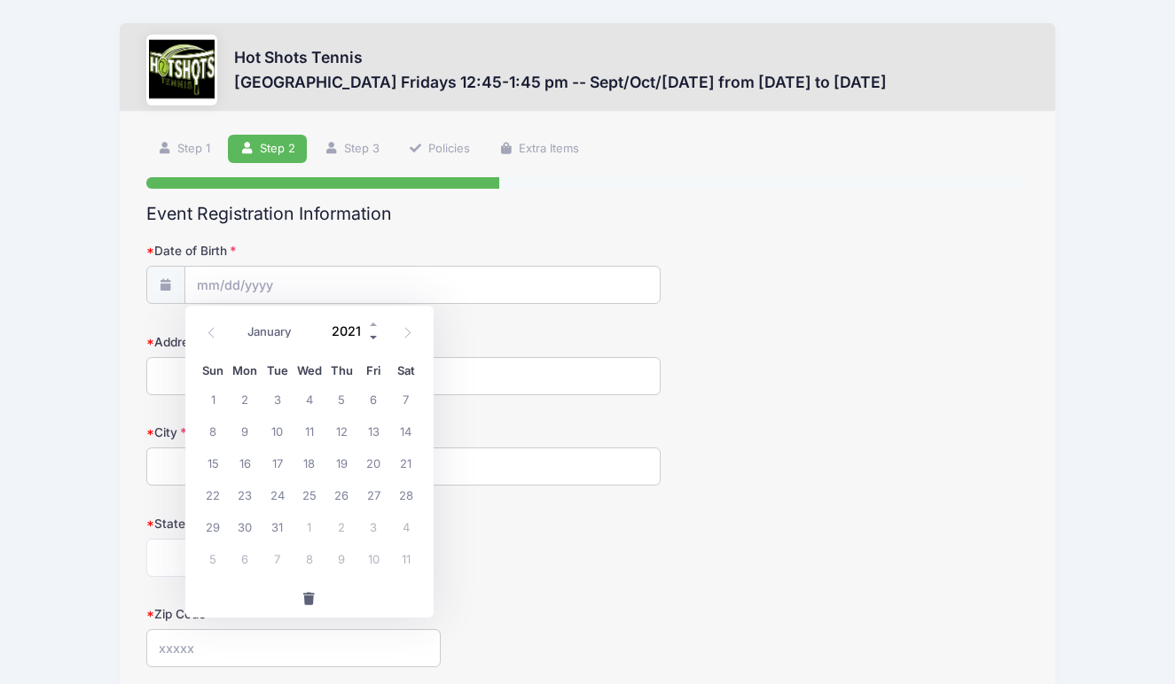
click at [375, 339] on span at bounding box center [374, 338] width 12 height 13
type input "2019"
click at [404, 330] on icon at bounding box center [408, 333] width 12 height 12
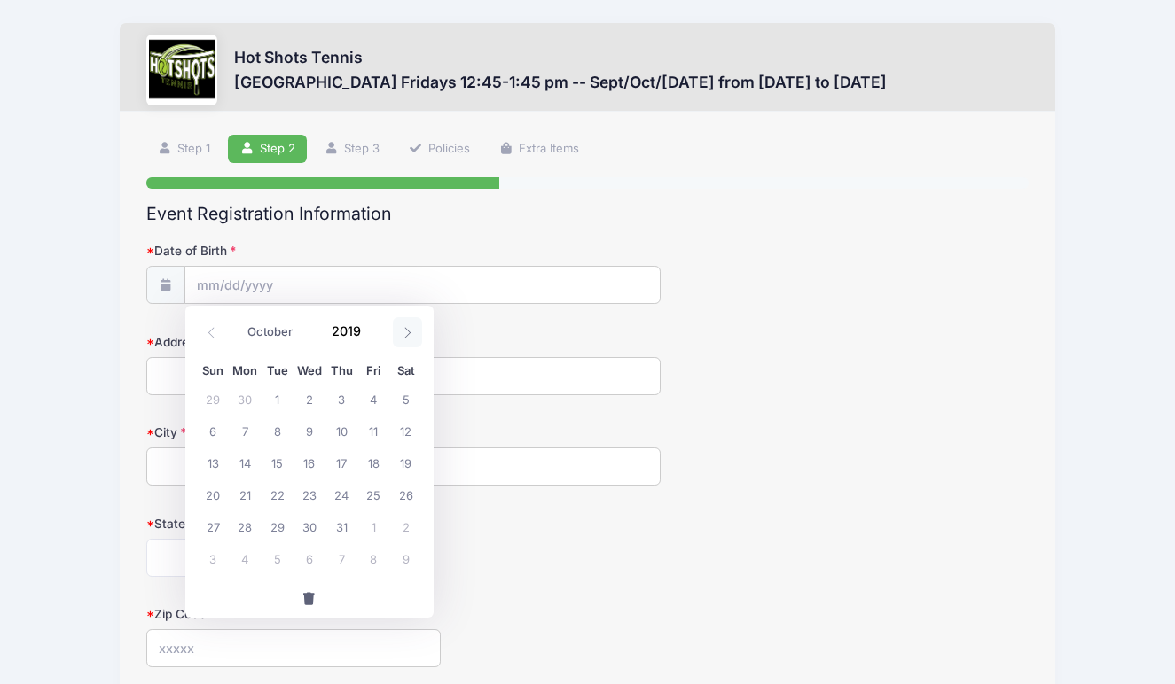
click at [404, 330] on icon at bounding box center [408, 333] width 12 height 12
select select "11"
click at [404, 330] on icon at bounding box center [408, 333] width 12 height 12
type input "2020"
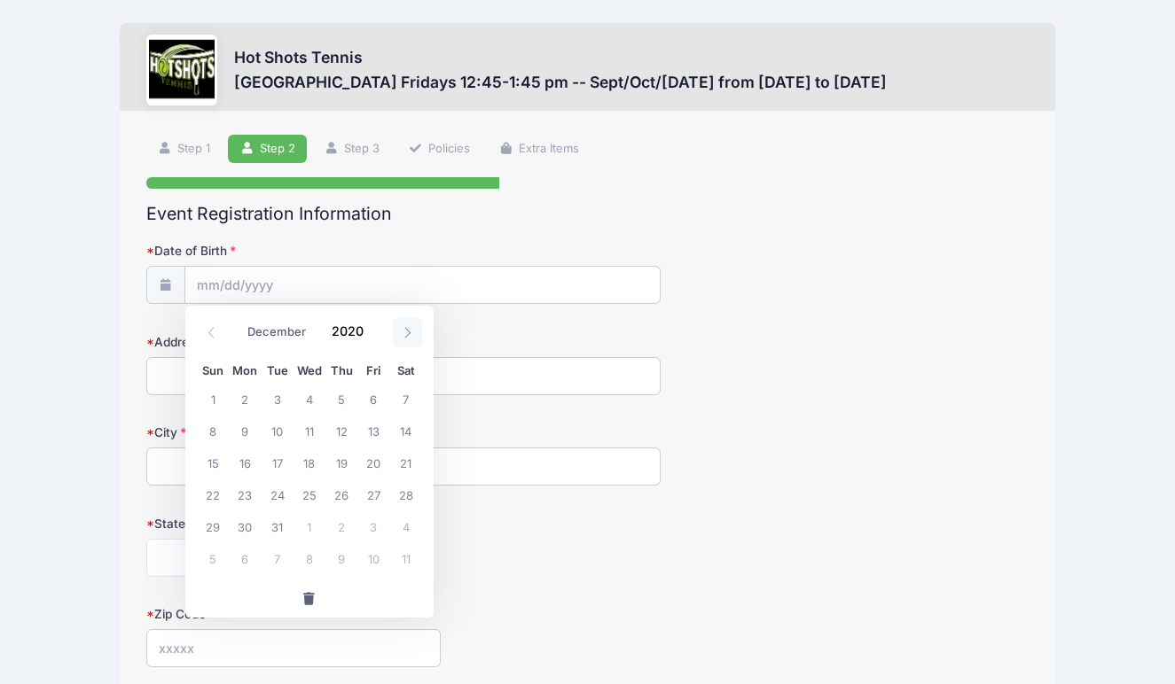
select select "0"
click at [210, 331] on icon at bounding box center [212, 333] width 12 height 12
type input "2019"
select select "11"
click at [342, 434] on span "12" at bounding box center [341, 431] width 32 height 32
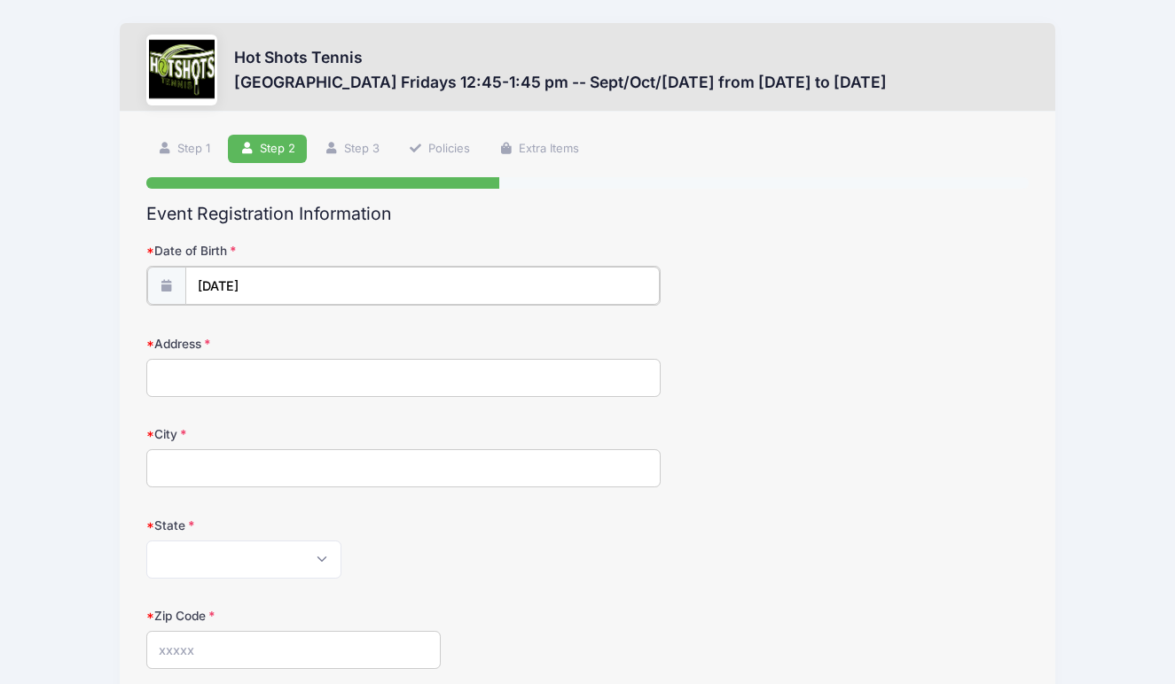
click at [231, 277] on input "[DATE]" at bounding box center [422, 286] width 475 height 38
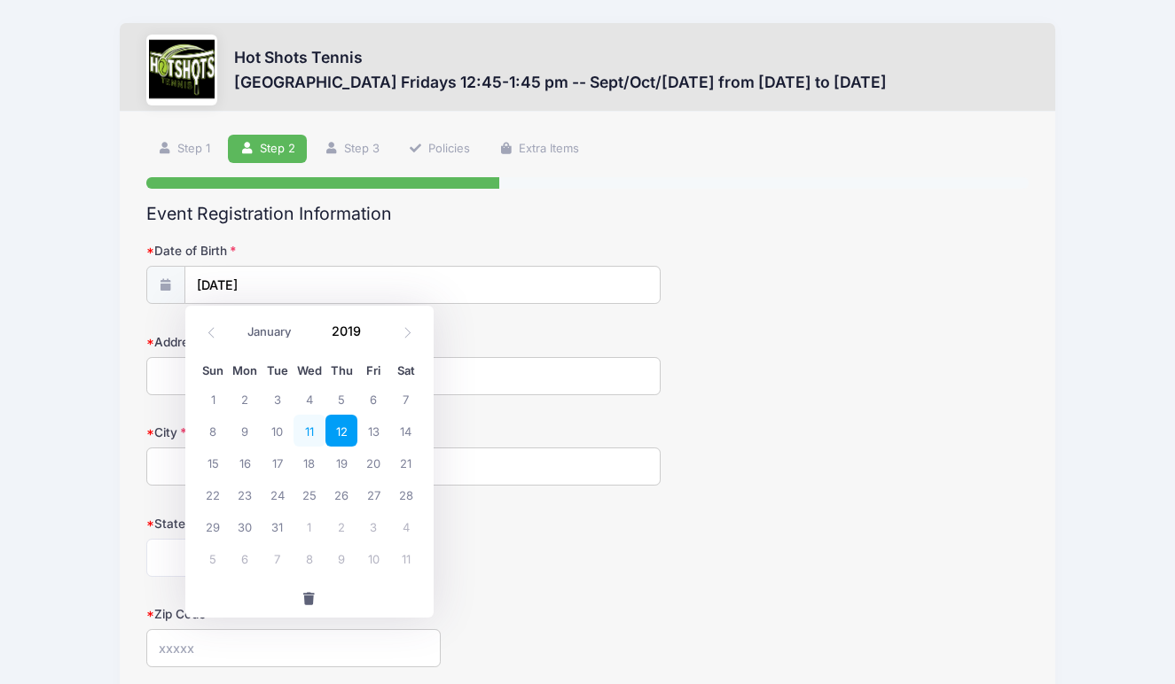
click at [309, 430] on span "11" at bounding box center [309, 431] width 32 height 32
type input "[DATE]"
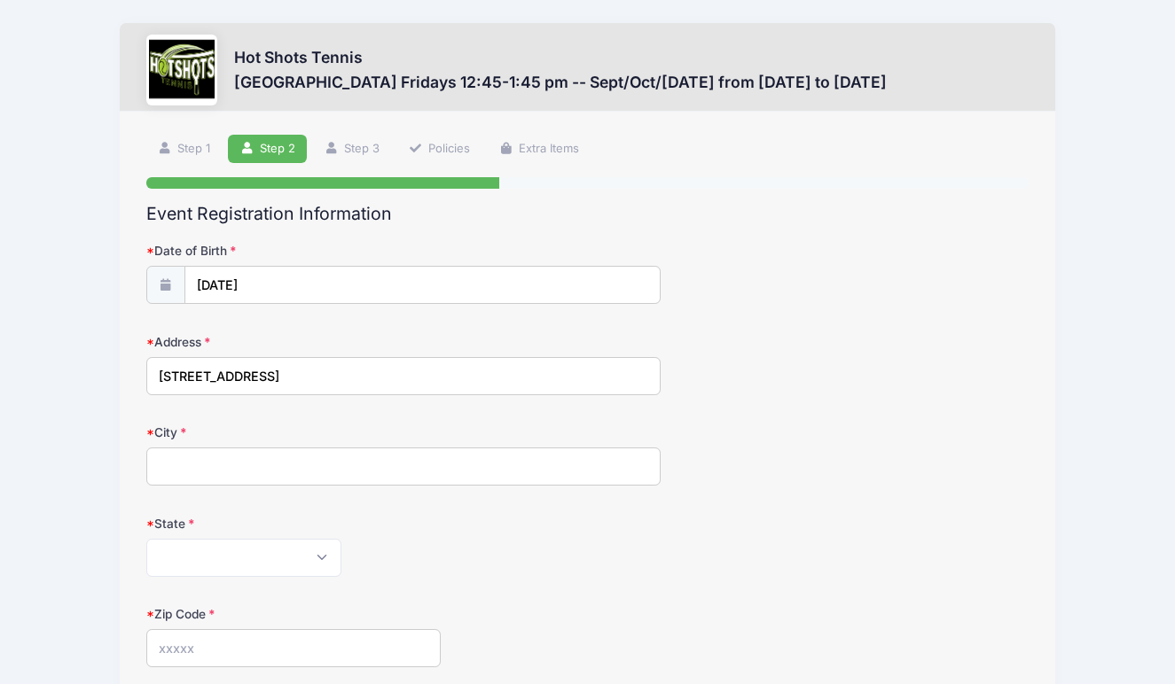
type input "[STREET_ADDRESS]"
type input "[GEOGRAPHIC_DATA]"
select select "CA"
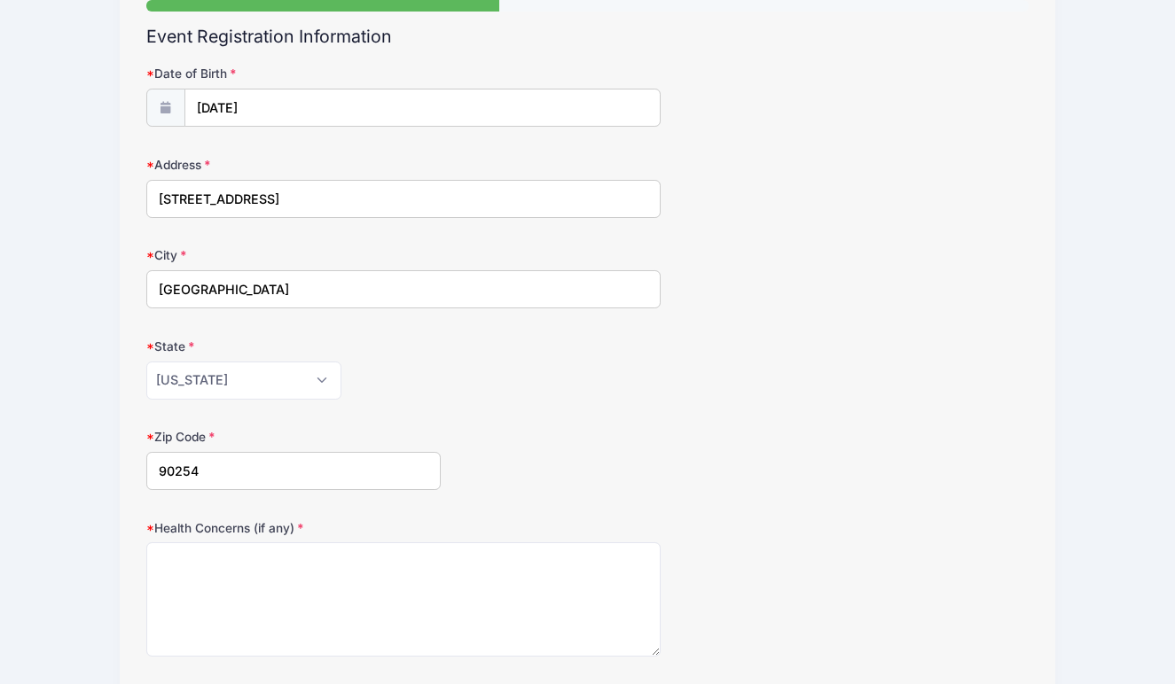
scroll to position [182, 0]
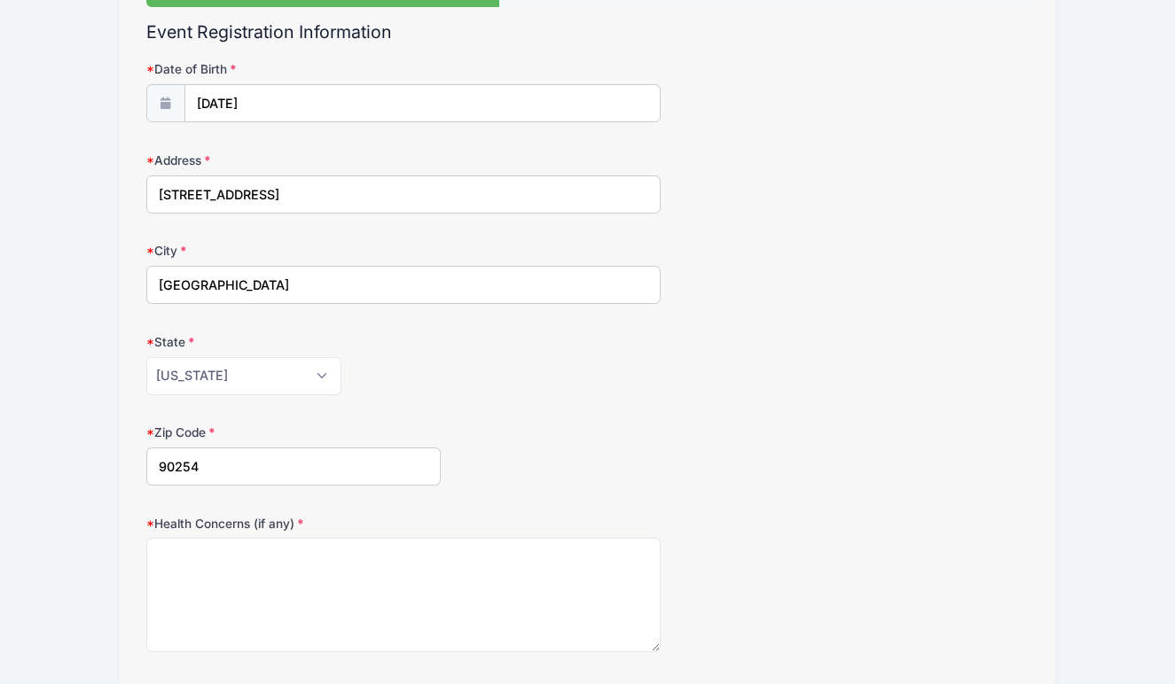
type input "90254"
click at [215, 548] on textarea "Health Concerns (if any)" at bounding box center [403, 595] width 515 height 114
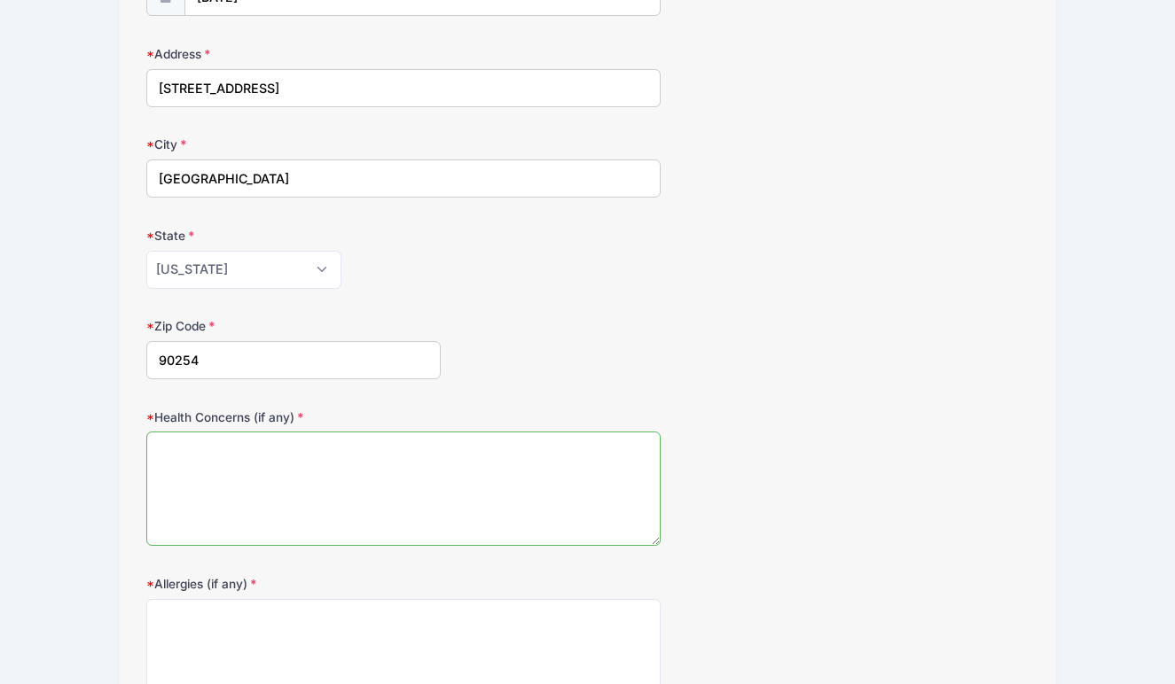
scroll to position [293, 0]
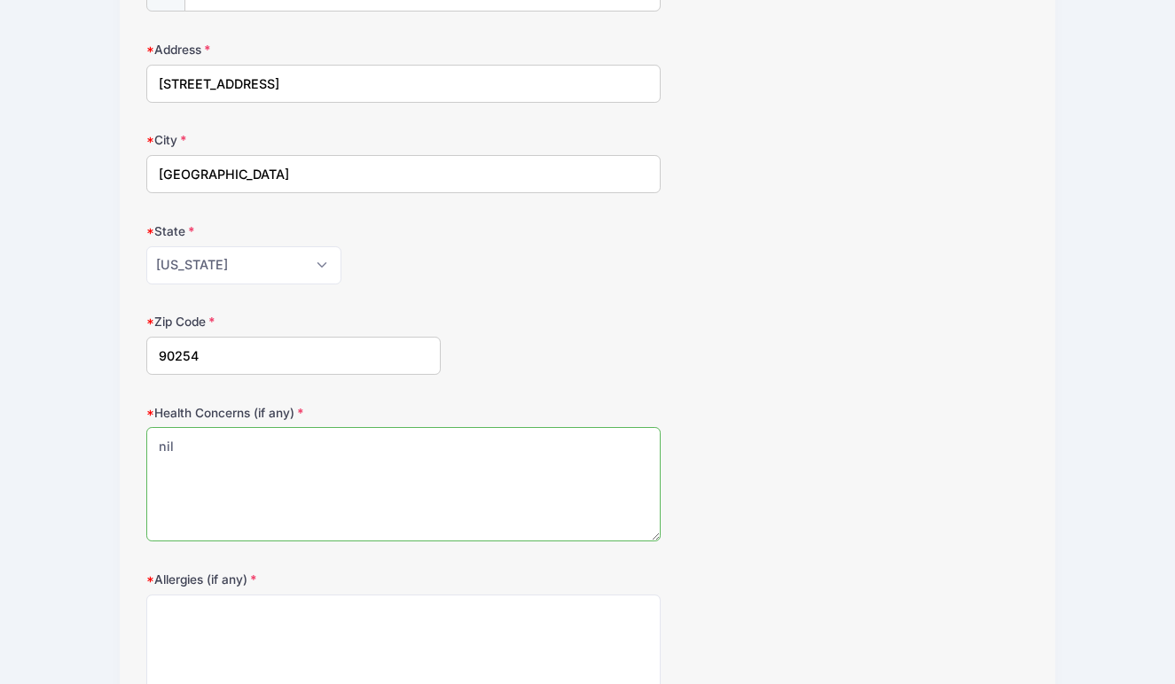
type textarea "nil"
click at [248, 613] on textarea "Allergies (if any)" at bounding box center [403, 652] width 515 height 114
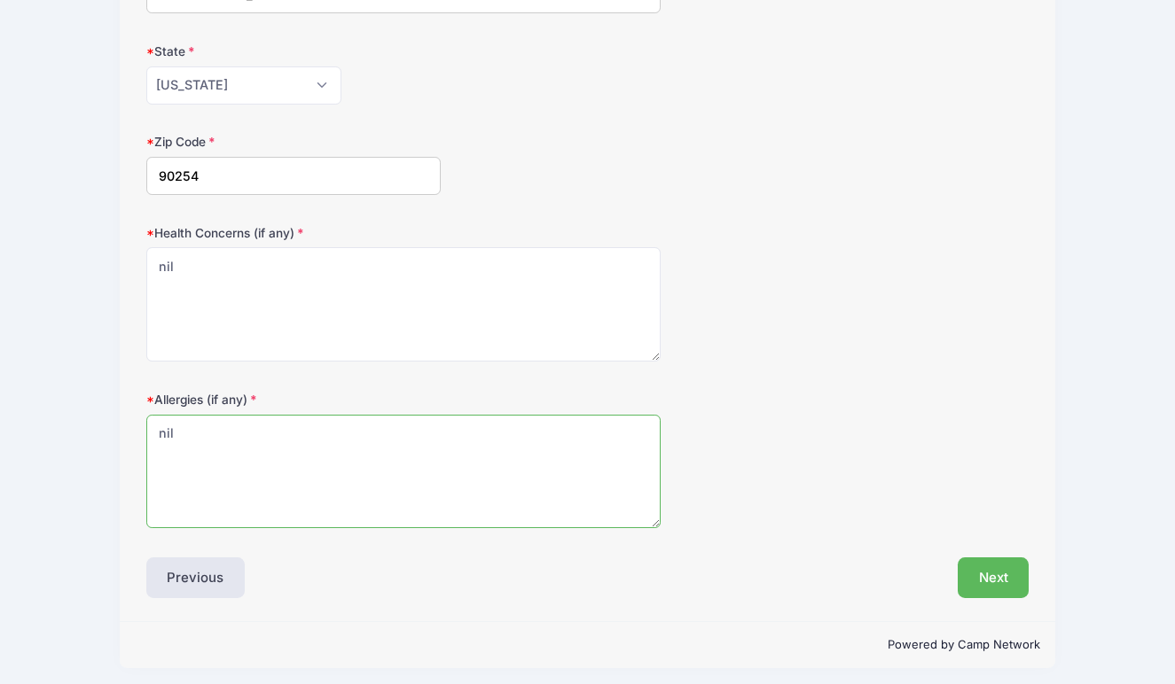
scroll to position [472, 0]
type textarea "nil"
click at [980, 562] on button "Next" at bounding box center [994, 579] width 72 height 41
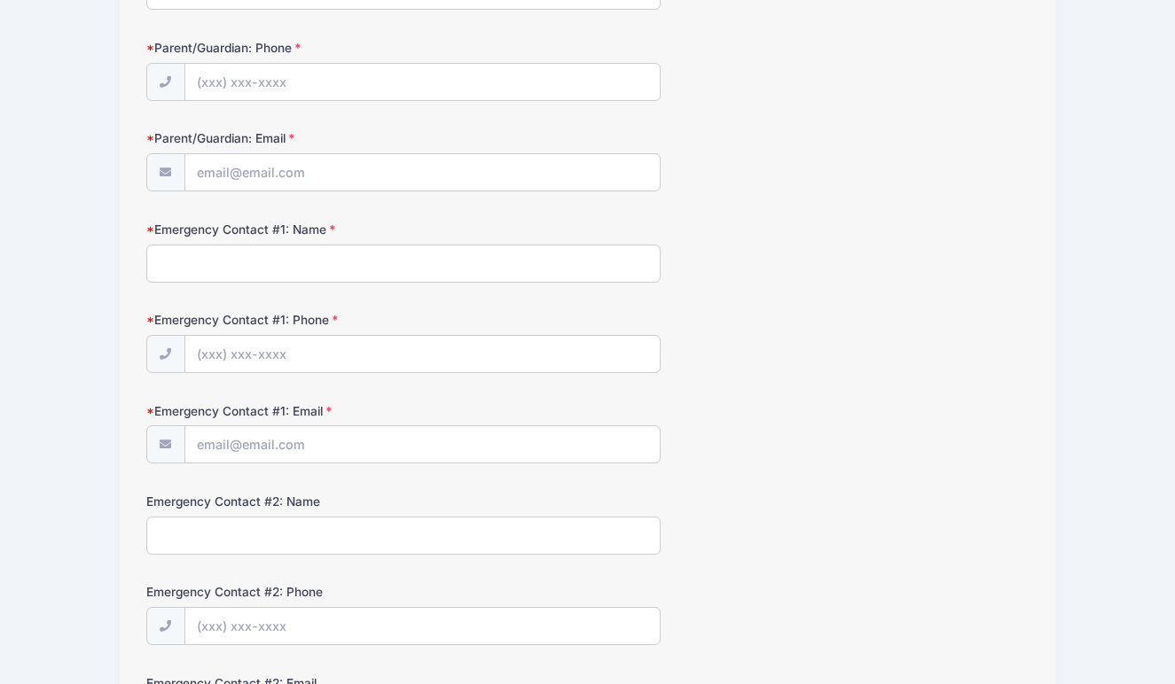
scroll to position [0, 0]
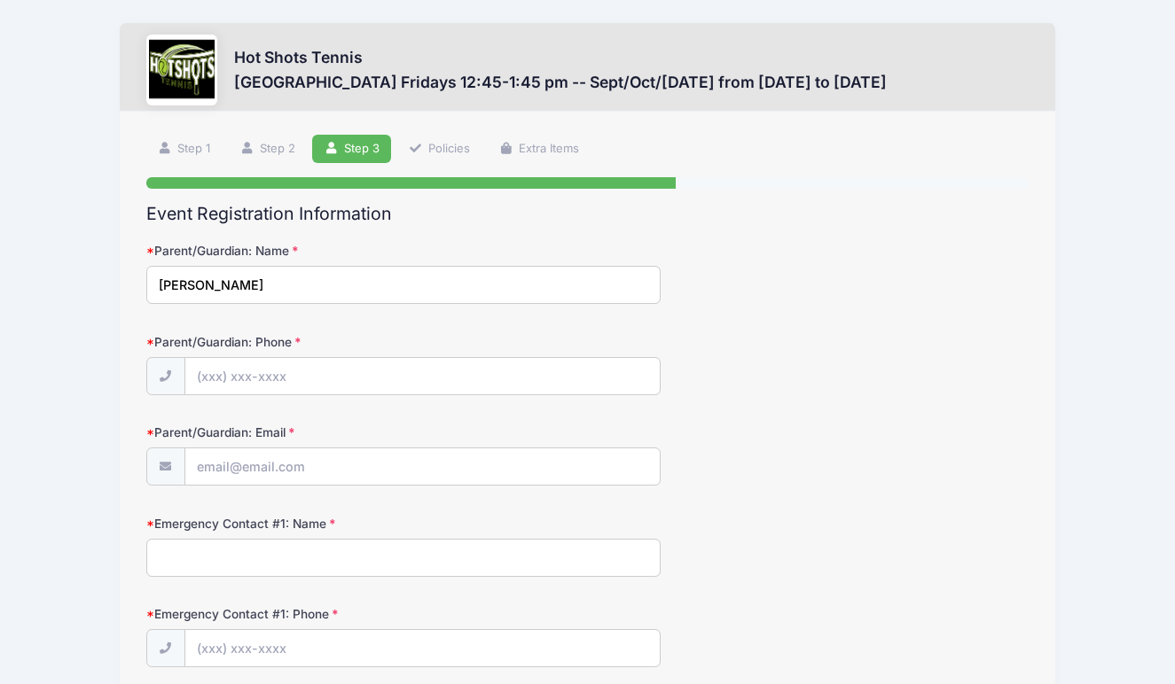
type input "[PERSON_NAME]"
type input "[PHONE_NUMBER]"
type input "[EMAIL_ADDRESS][DOMAIN_NAME]"
type input "[PERSON_NAME]"
type input "[PHONE_NUMBER]"
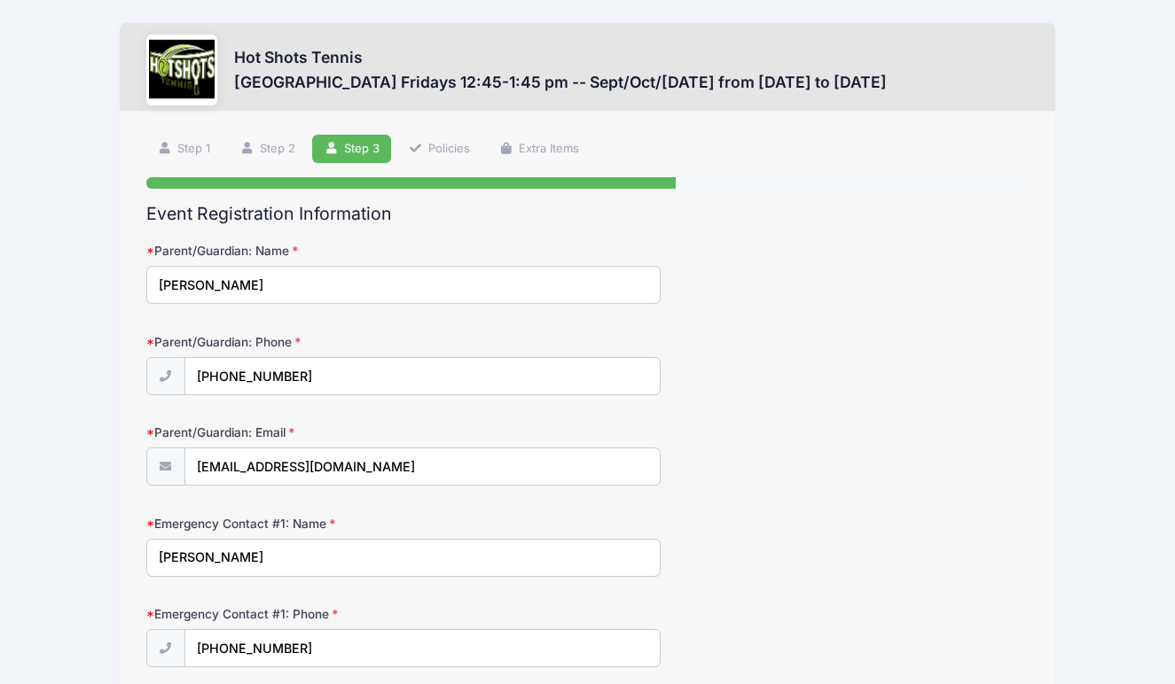
type input "[EMAIL_ADDRESS][DOMAIN_NAME]"
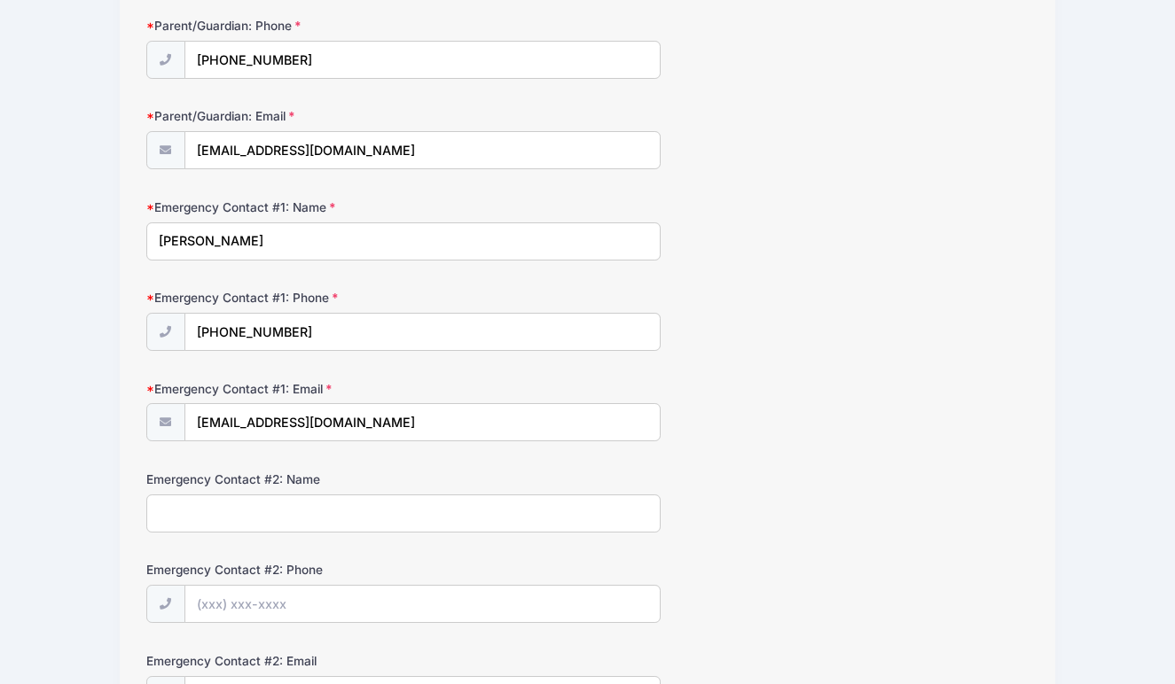
scroll to position [318, 0]
click at [234, 506] on input "Emergency Contact #2: Name" at bounding box center [403, 512] width 515 height 38
type input "[PERSON_NAME]"
click at [249, 602] on input "Emergency Contact #2: Phone" at bounding box center [422, 603] width 475 height 38
type input "[PHONE_NUMBER]"
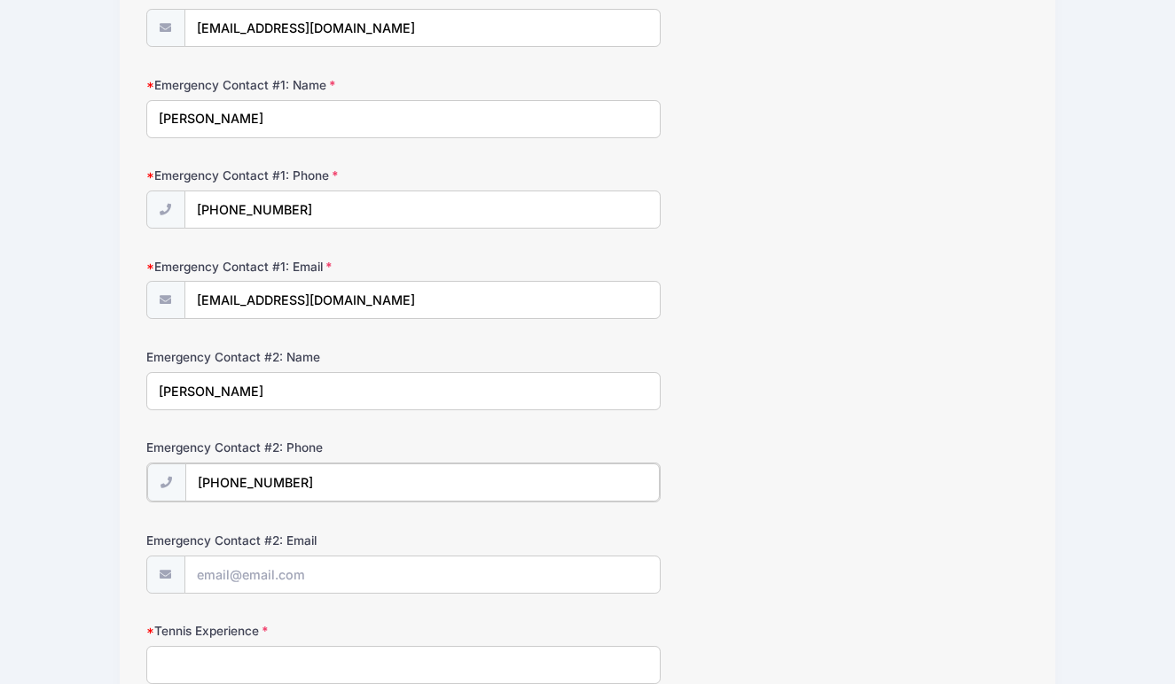
scroll to position [448, 0]
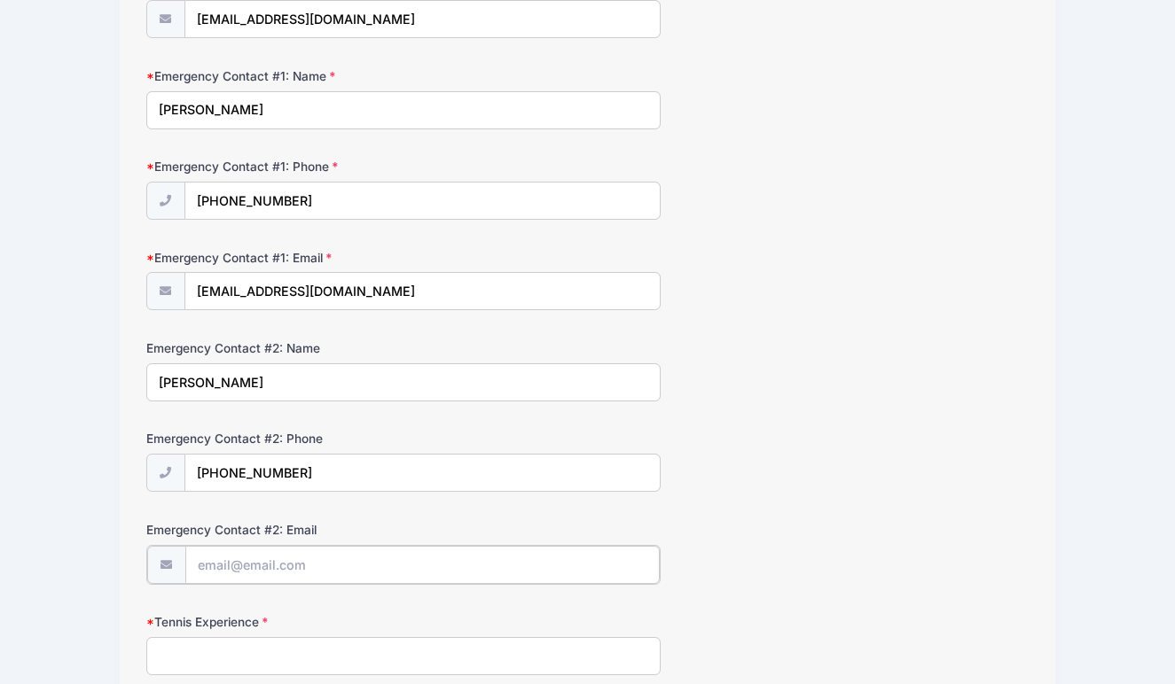
click at [238, 564] on input "Emergency Contact #2: Email" at bounding box center [422, 565] width 475 height 38
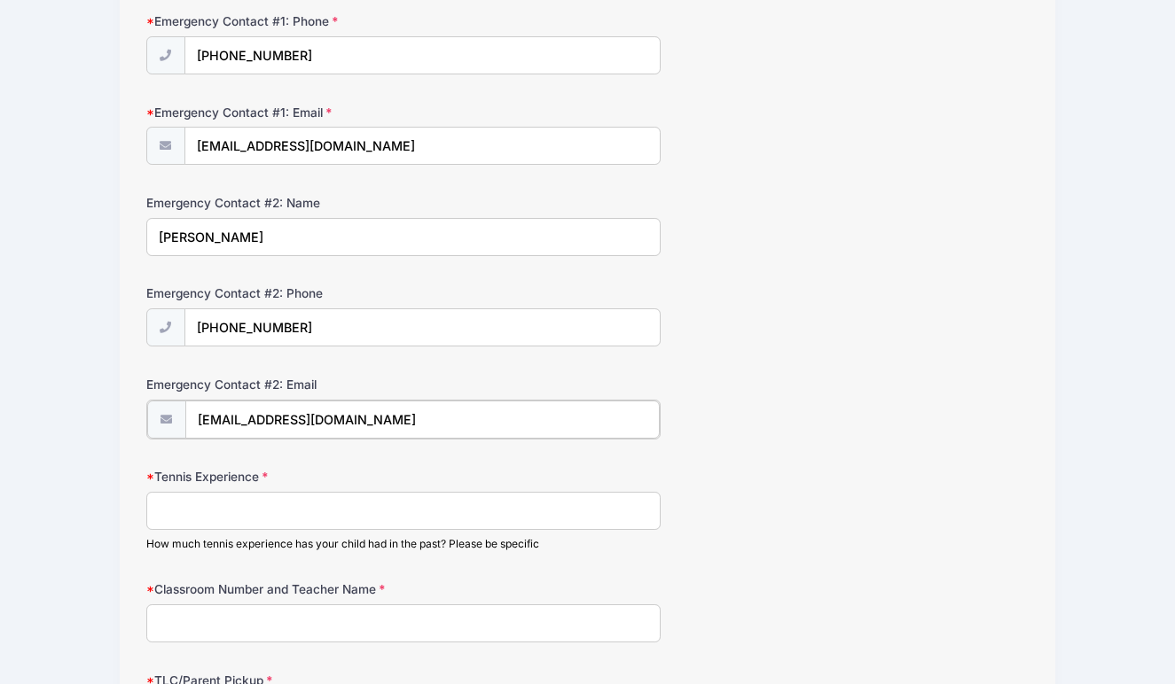
scroll to position [595, 0]
type input "[EMAIL_ADDRESS][DOMAIN_NAME]"
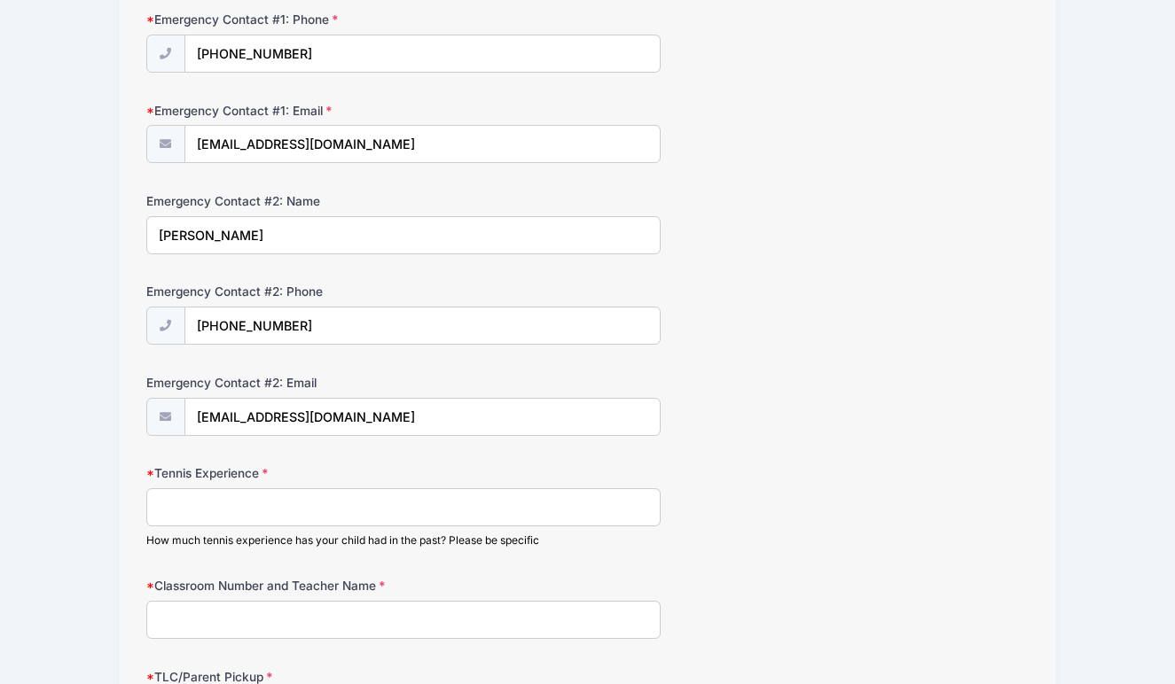
click at [227, 518] on input "Tennis Experience" at bounding box center [403, 508] width 515 height 38
type input "nil"
click at [207, 612] on input "Classroom Number and Teacher Name" at bounding box center [403, 620] width 515 height 38
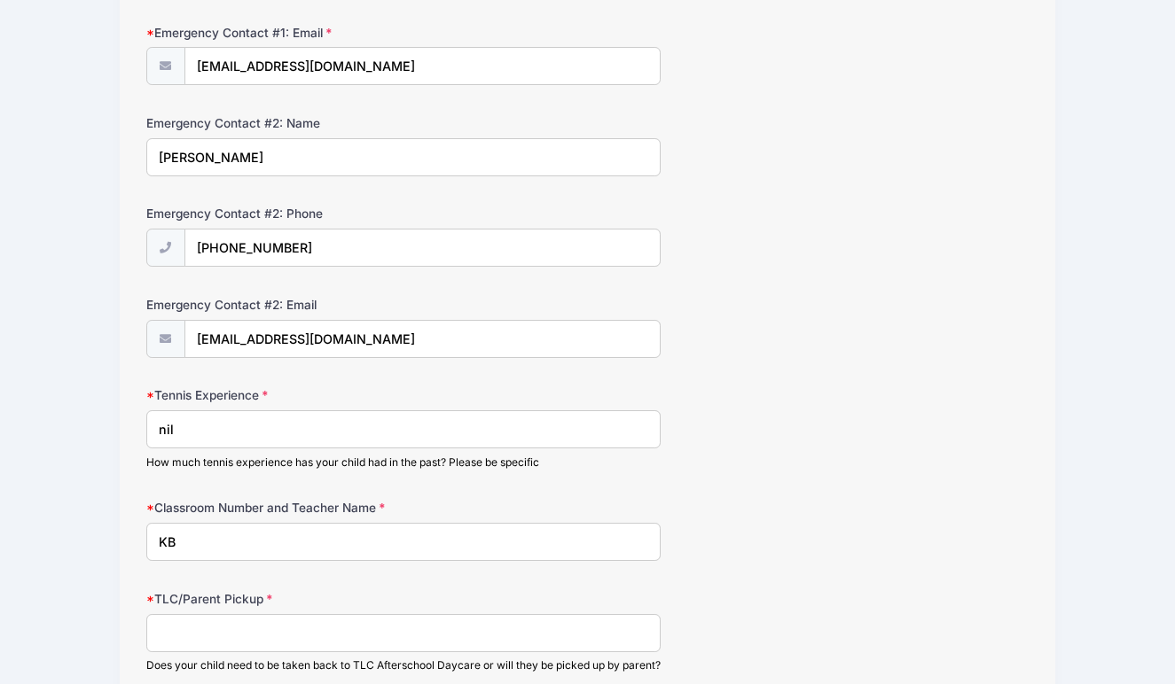
scroll to position [674, 0]
type input "KB [PERSON_NAME]"
click at [223, 614] on input "TLC/Parent Pickup" at bounding box center [403, 633] width 515 height 38
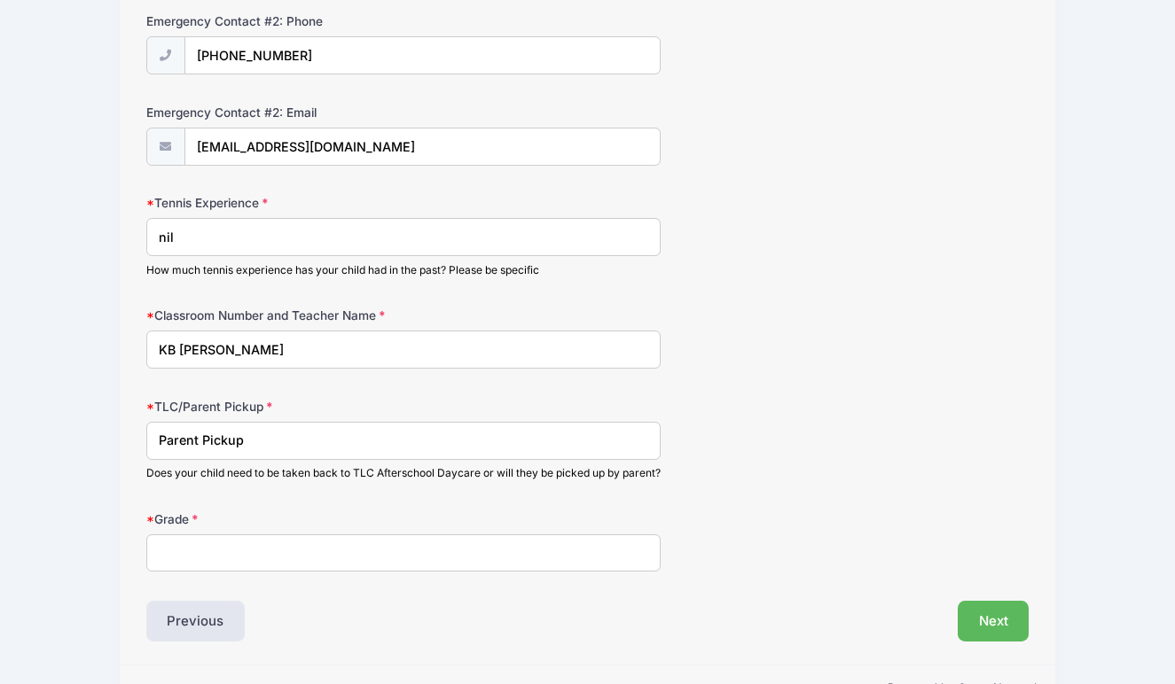
scroll to position [870, 0]
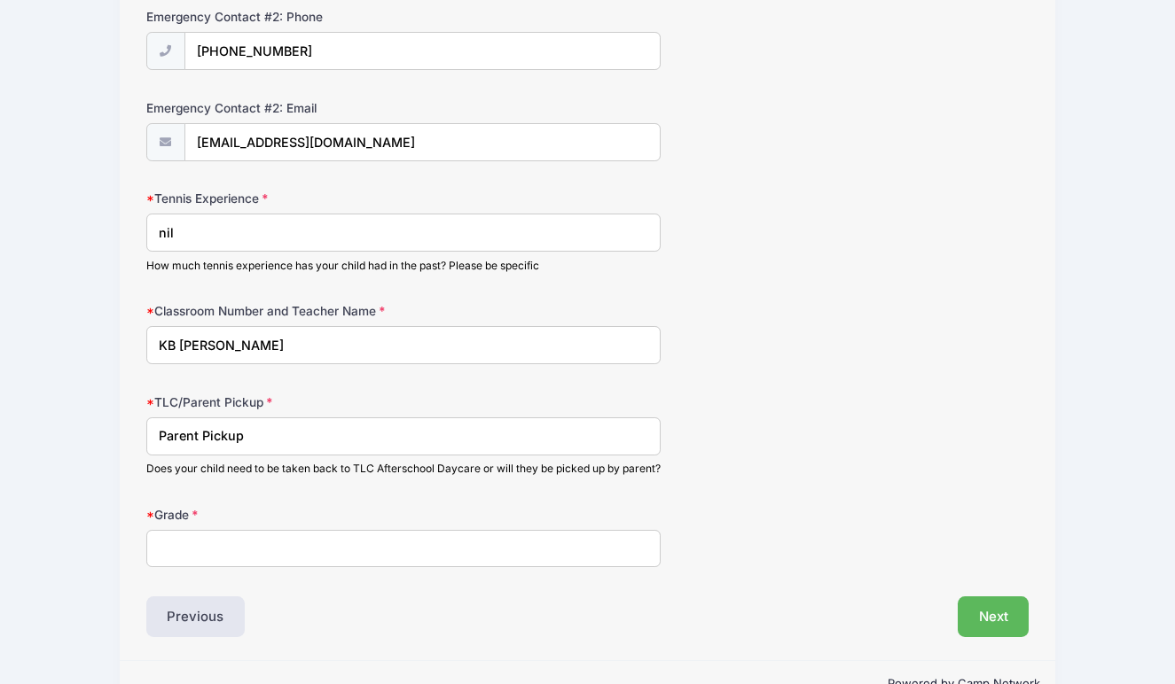
type input "Parent Pickup"
click at [207, 562] on input "Grade" at bounding box center [403, 549] width 515 height 38
type input "k"
type input "KB"
click at [989, 629] on button "Next" at bounding box center [994, 617] width 72 height 41
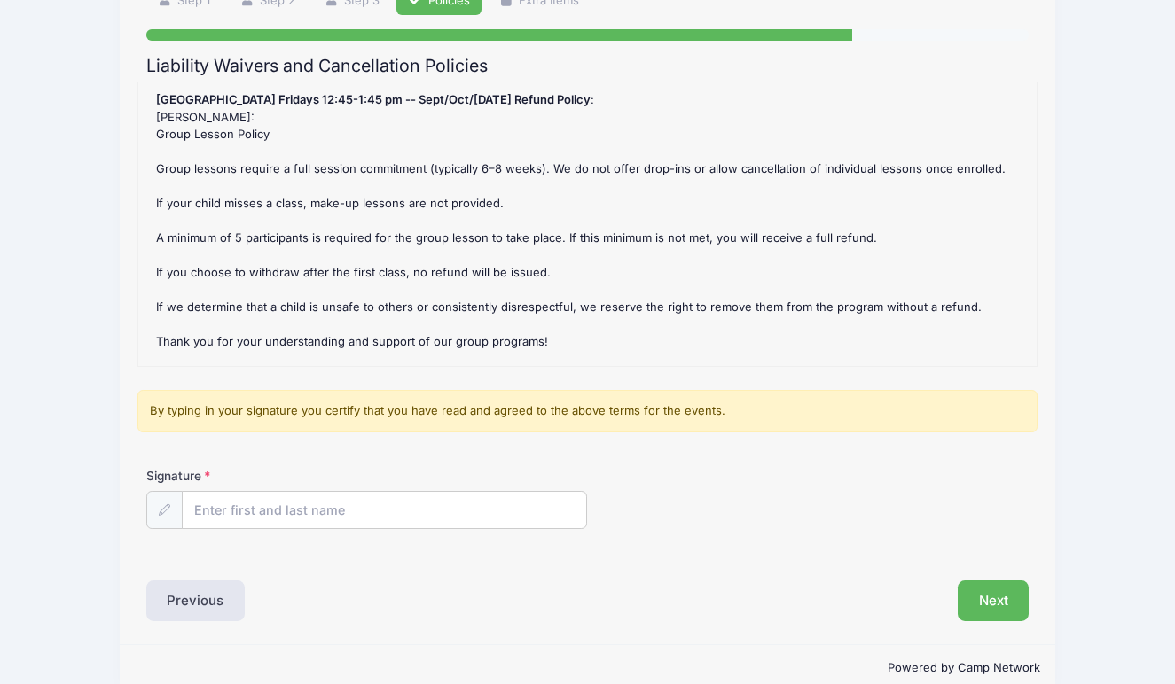
scroll to position [150, 0]
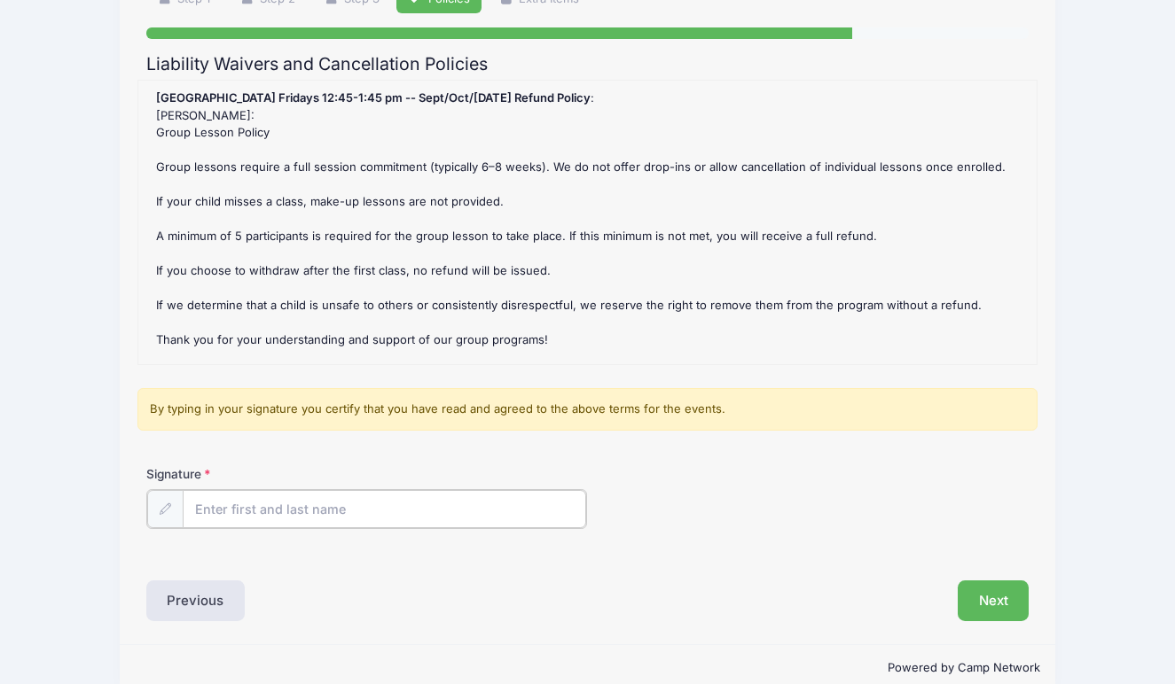
click at [329, 505] on input "Signature" at bounding box center [385, 509] width 404 height 38
type input "[PERSON_NAME]"
click at [999, 596] on button "Next" at bounding box center [994, 599] width 72 height 41
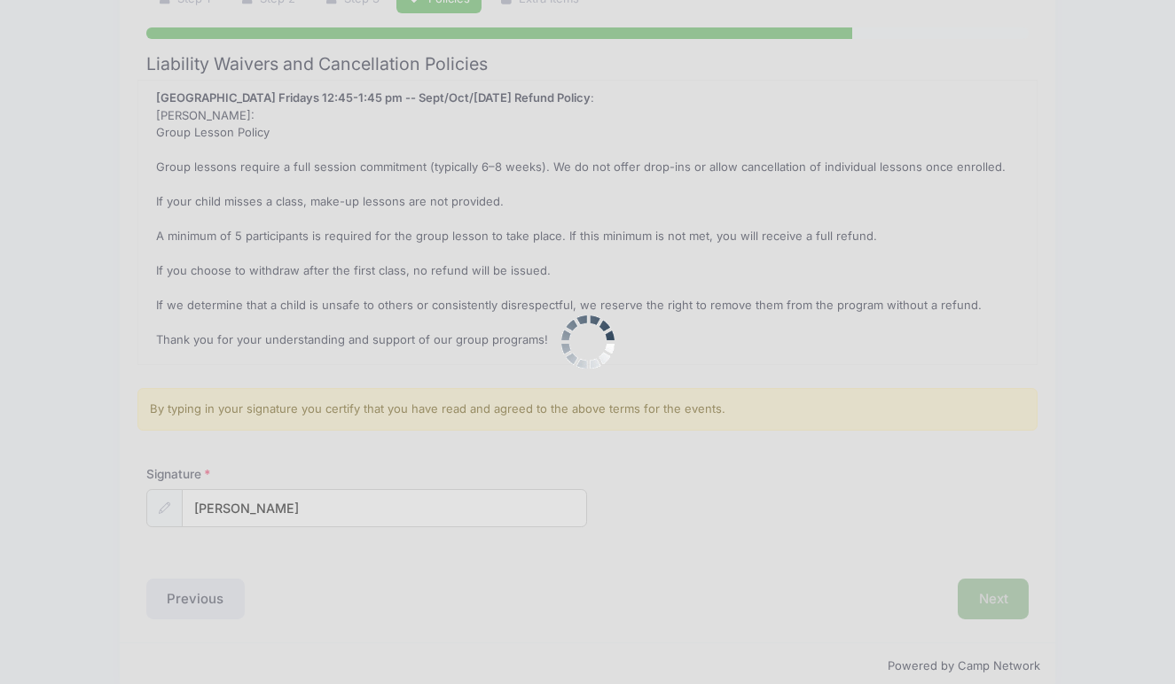
scroll to position [0, 0]
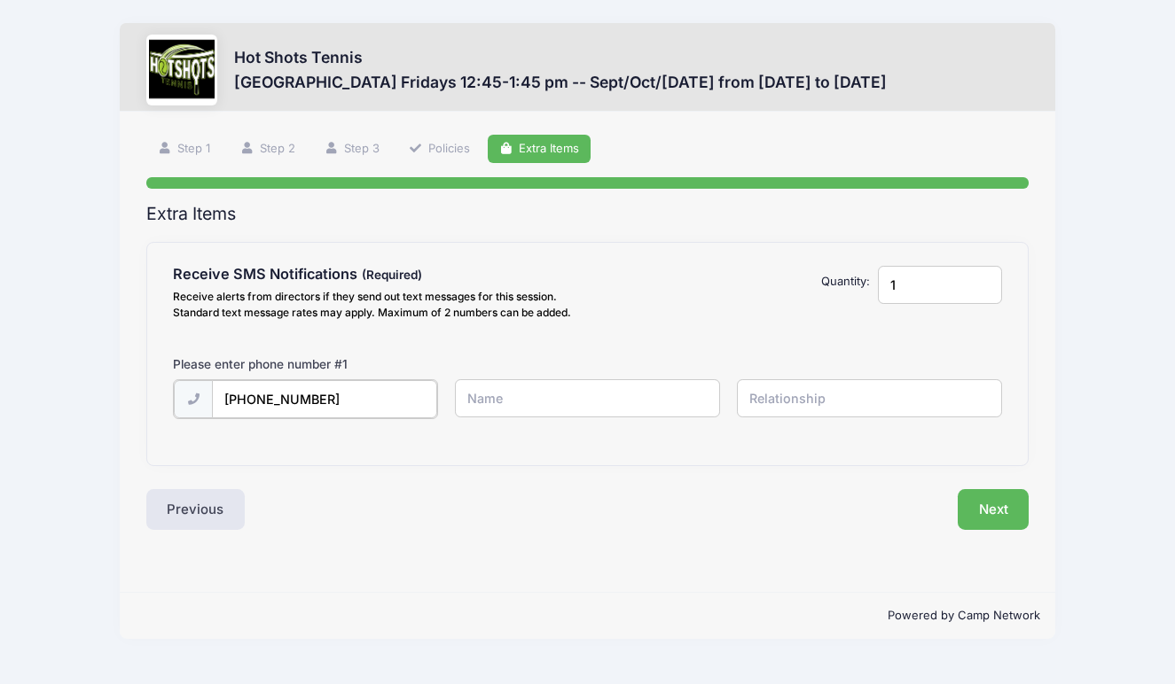
type input "[PHONE_NUMBER]"
type input "[PERSON_NAME]"
click at [0, 0] on input "text" at bounding box center [0, 0] width 0 height 0
type input "MOTHER"
click at [0, 0] on input "[PERSON_NAME]" at bounding box center [0, 0] width 0 height 0
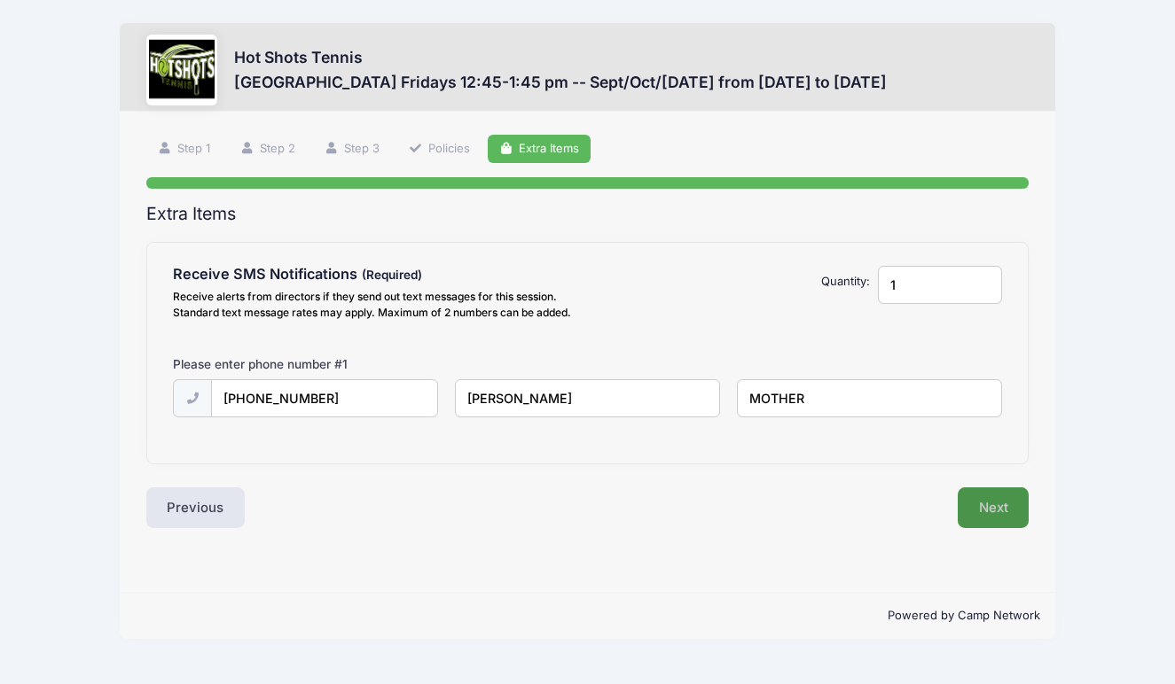
type input "[PERSON_NAME]"
click at [1007, 511] on button "Next" at bounding box center [994, 508] width 72 height 41
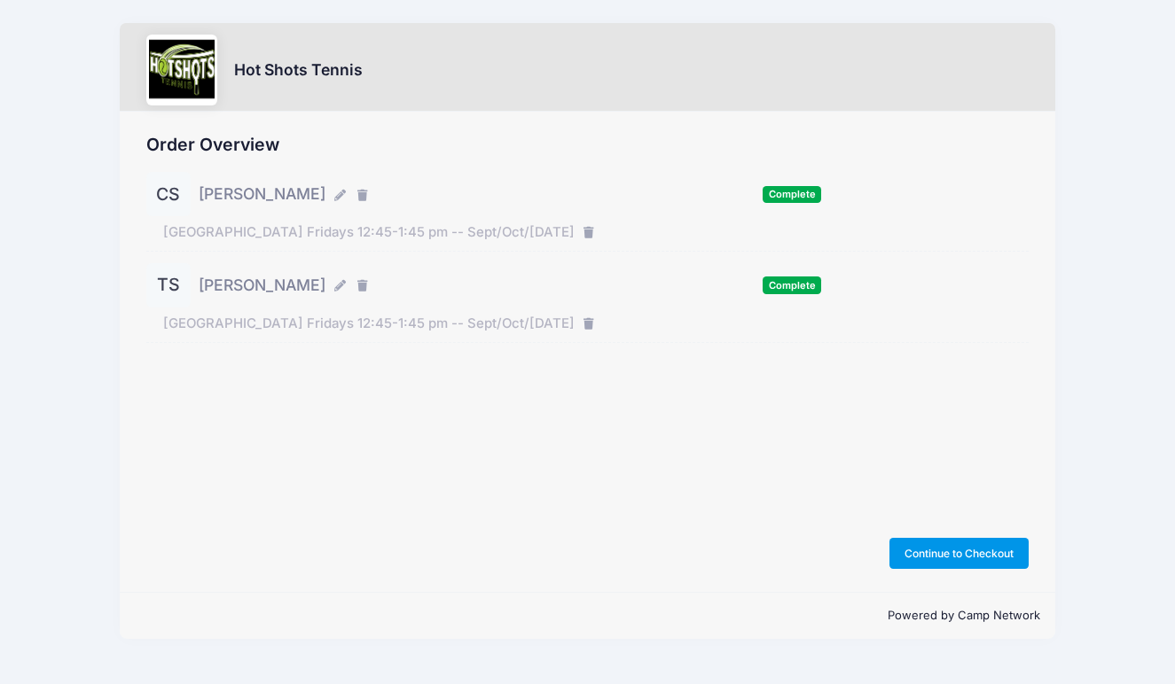
click at [975, 548] on button "Continue to Checkout" at bounding box center [959, 553] width 140 height 30
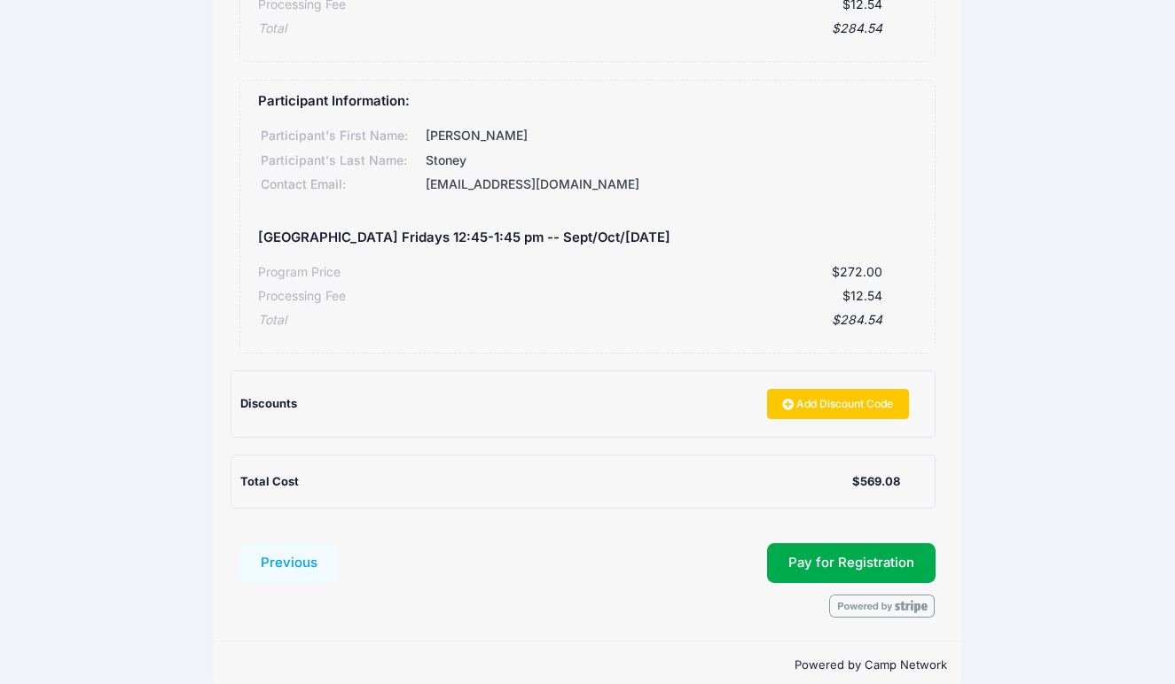
scroll to position [382, 0]
click at [844, 555] on span "Pay for Registration" at bounding box center [851, 563] width 126 height 16
